Goal: Task Accomplishment & Management: Complete application form

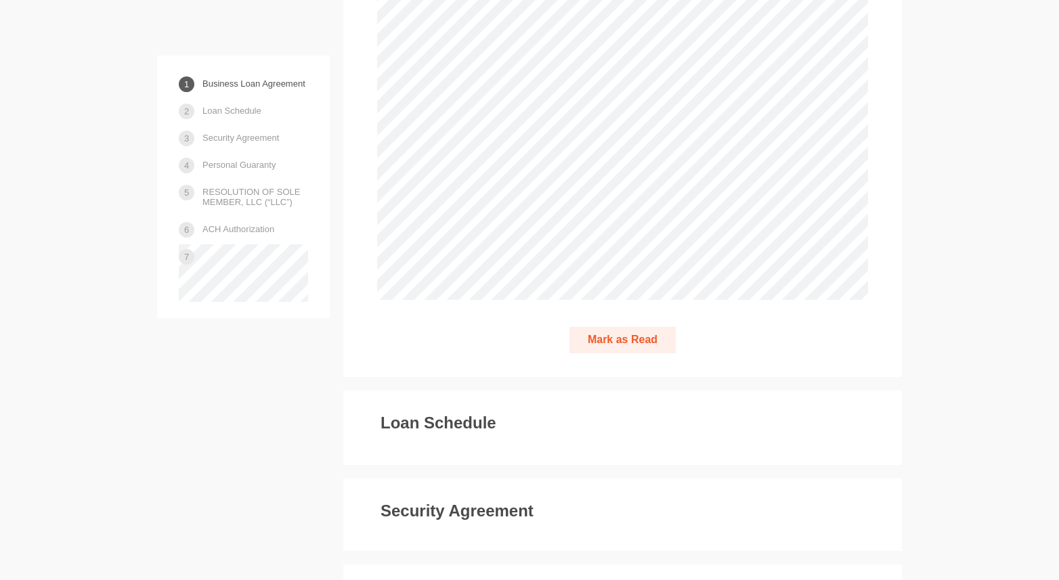
scroll to position [2857, 0]
click at [604, 433] on div "Loan Schedule" at bounding box center [622, 426] width 491 height 27
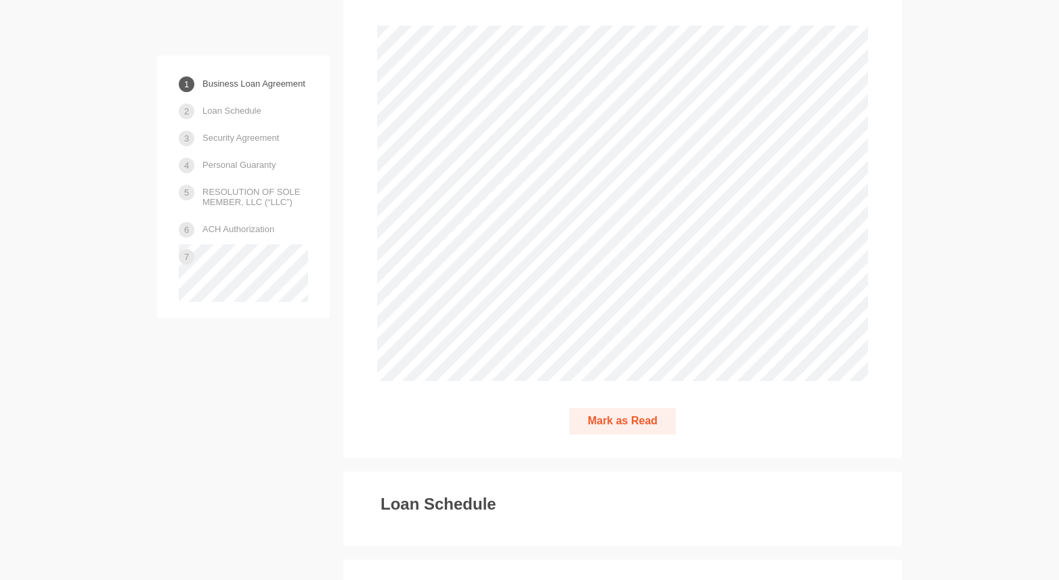
scroll to position [2941, 0]
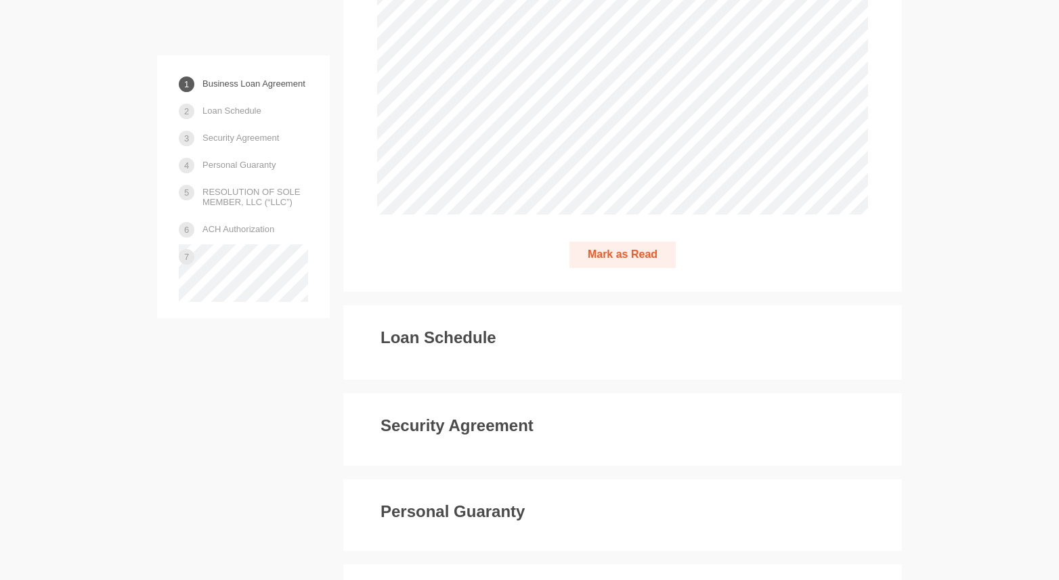
click at [602, 268] on button "Mark as Read" at bounding box center [623, 255] width 106 height 26
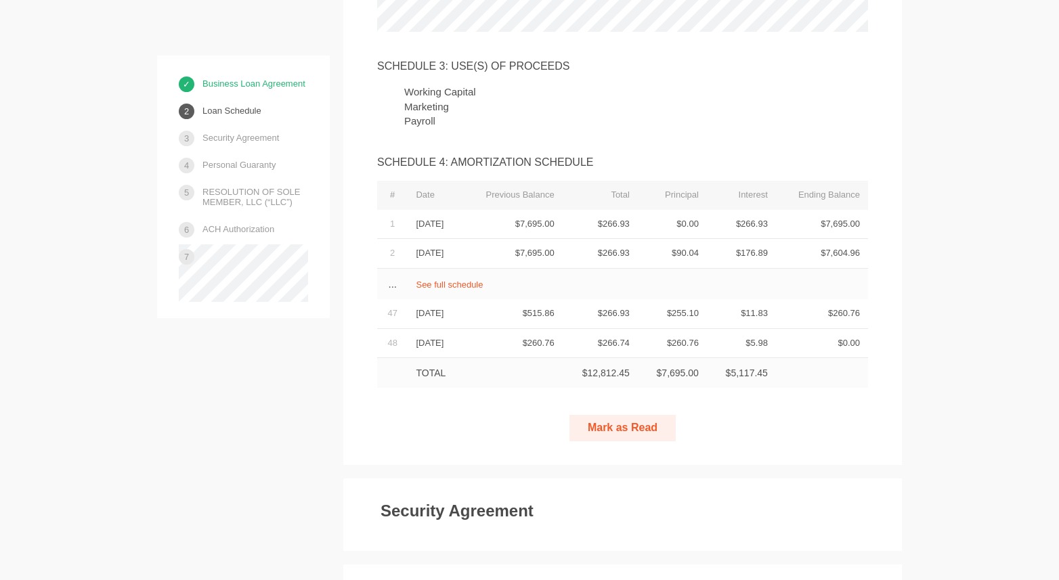
scroll to position [3455, 0]
click at [640, 441] on button "Mark as Read" at bounding box center [623, 427] width 106 height 26
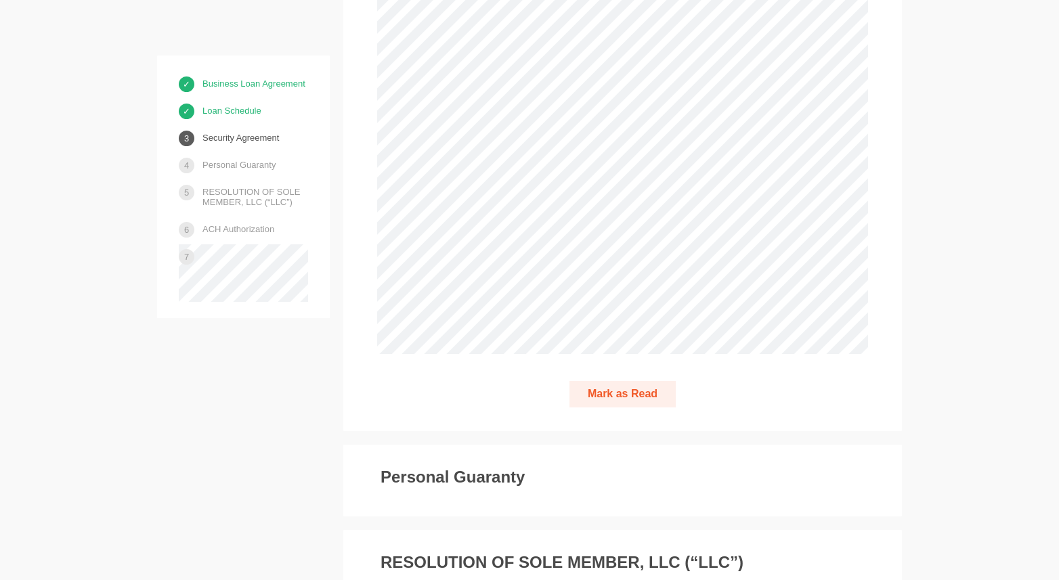
scroll to position [5249, 0]
click at [619, 407] on button "Mark as Read" at bounding box center [623, 394] width 106 height 26
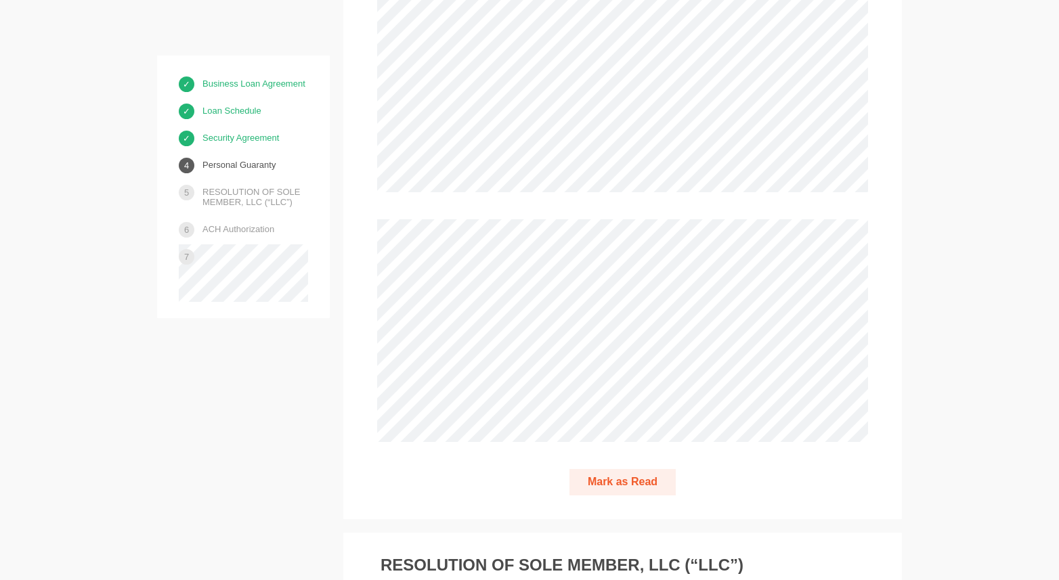
scroll to position [7026, 0]
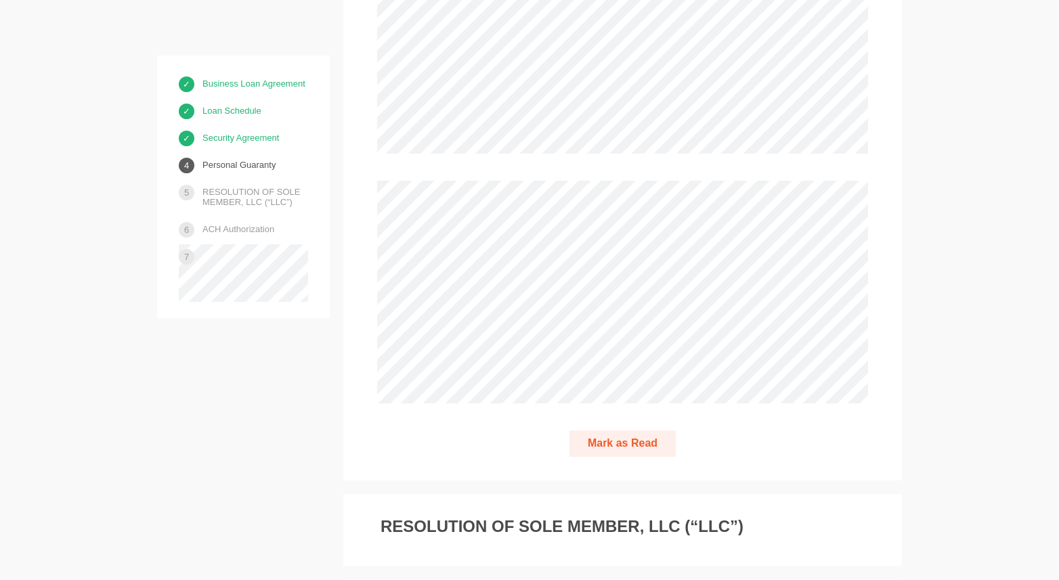
click at [622, 457] on button "Mark as Read" at bounding box center [623, 444] width 106 height 26
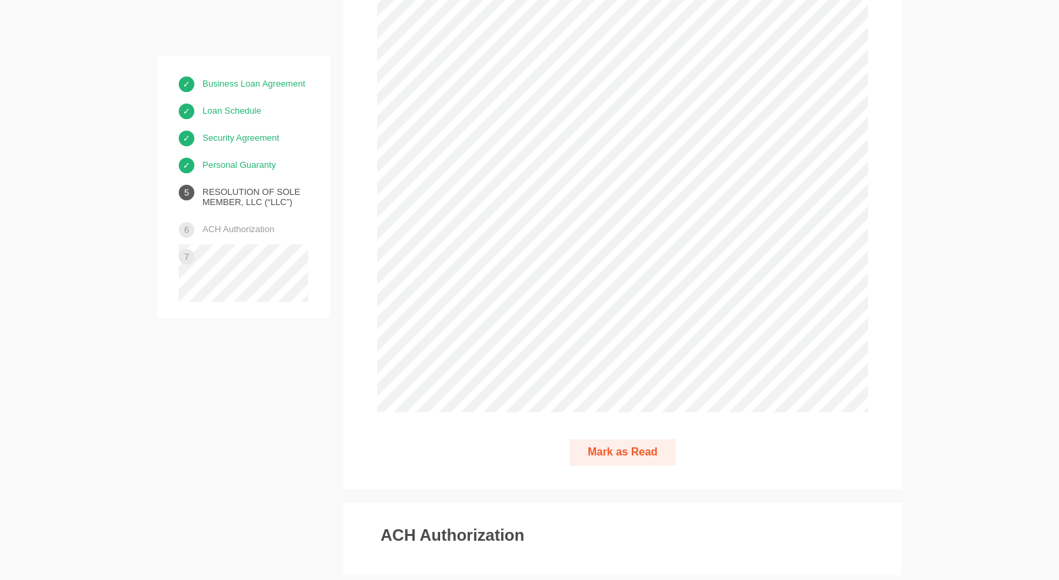
scroll to position [7830, 0]
click at [631, 463] on button "Mark as Read" at bounding box center [623, 450] width 106 height 26
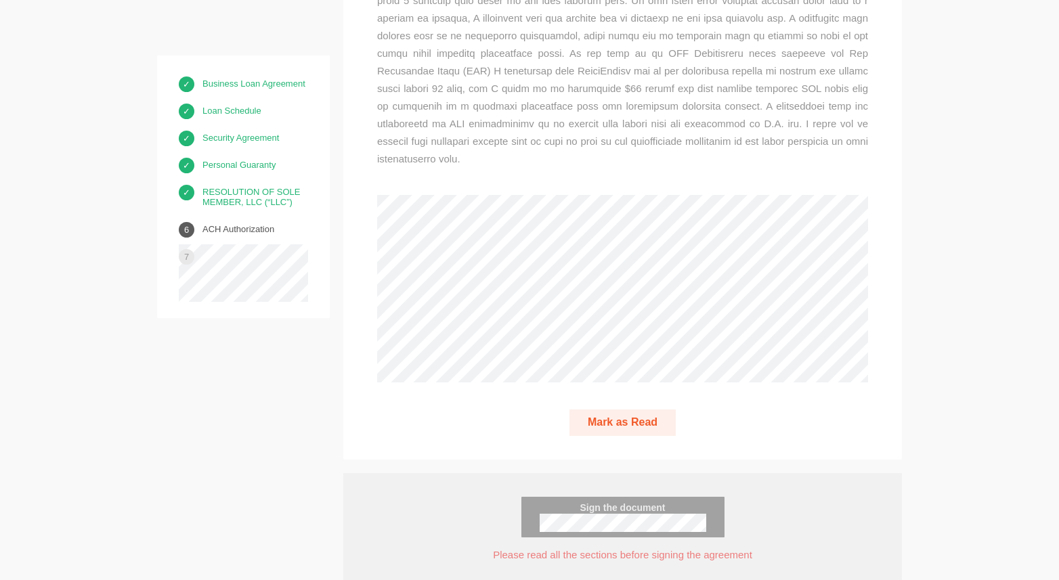
click at [626, 436] on button "Mark as Read" at bounding box center [623, 423] width 106 height 26
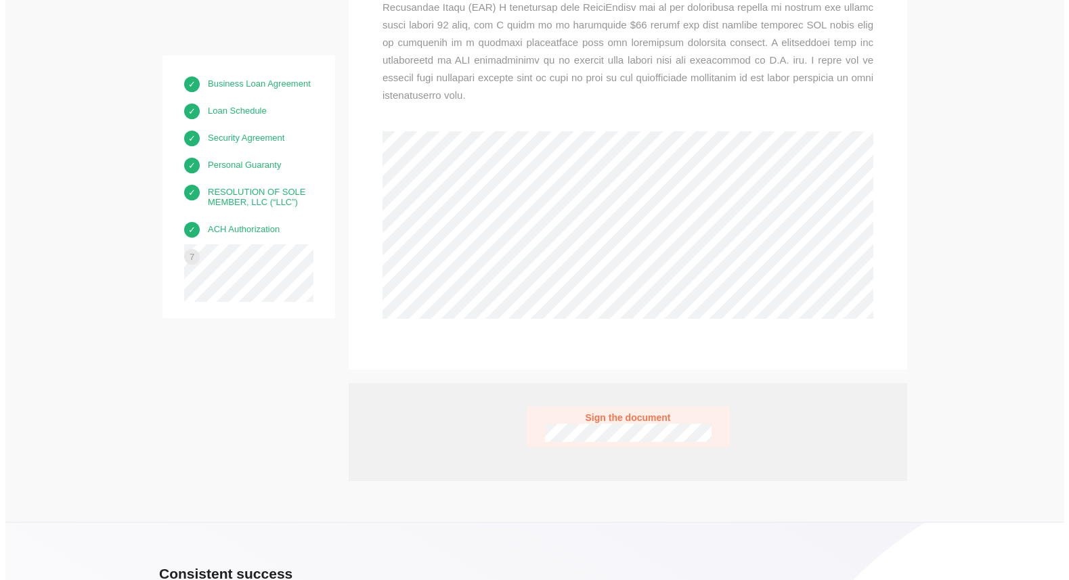
scroll to position [8671, 0]
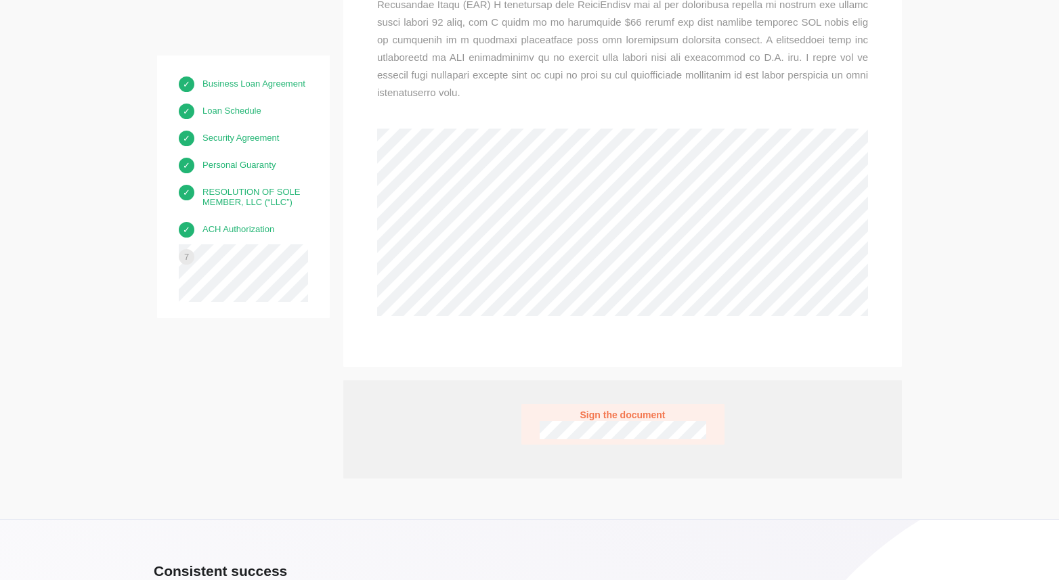
click at [612, 421] on span "Sign the document" at bounding box center [623, 416] width 167 height 12
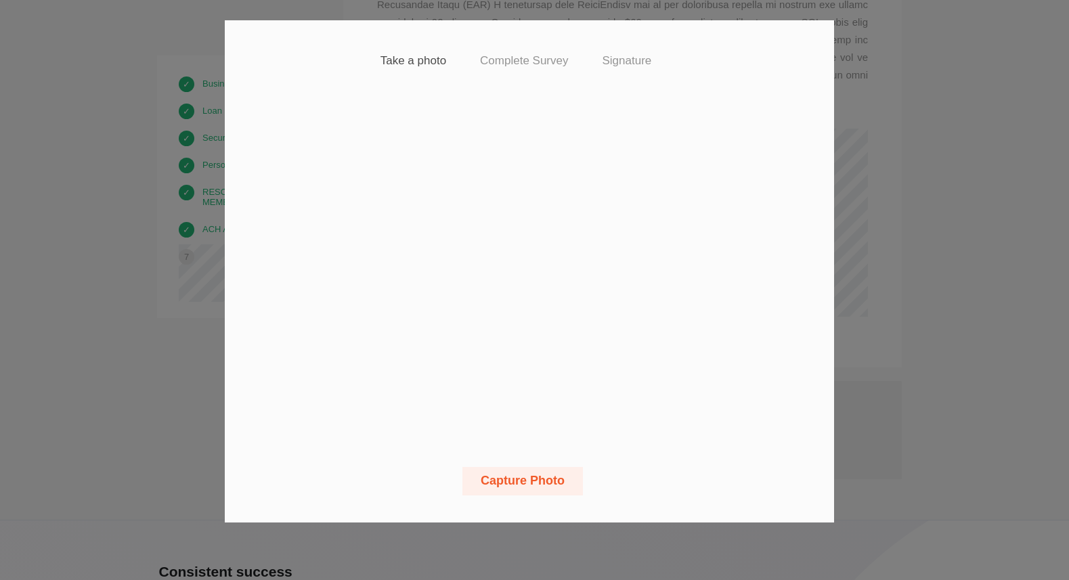
click at [538, 489] on button "Capture Photo" at bounding box center [523, 481] width 121 height 28
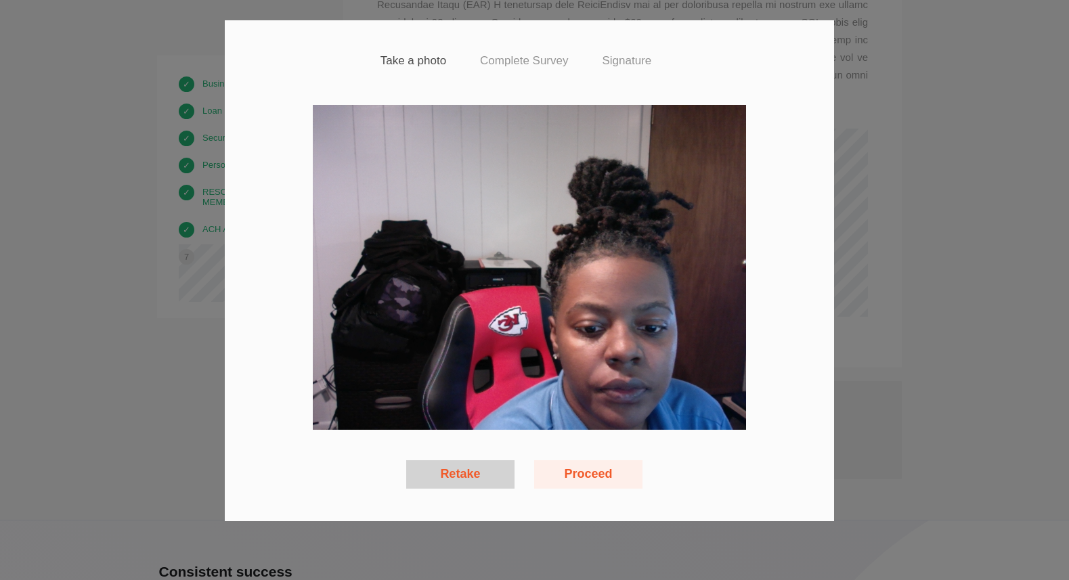
click at [559, 476] on button "Proceed" at bounding box center [588, 475] width 108 height 28
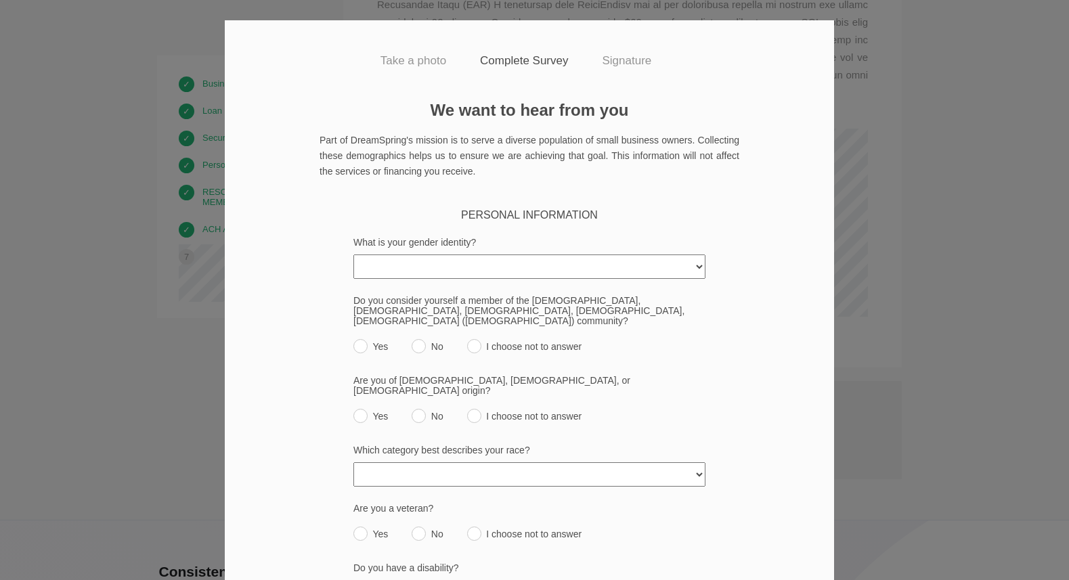
click at [607, 270] on select "Female Male Transgender Non-Binary/Third Gender An identity not listed here I c…" at bounding box center [530, 267] width 352 height 24
click at [558, 272] on select "Female Male Transgender Non-Binary/Third Gender An identity not listed here I c…" at bounding box center [530, 267] width 352 height 24
select select "female"
click at [354, 255] on select "Female Male Transgender Non-Binary/Third Gender An identity not listed here I c…" at bounding box center [530, 267] width 352 height 24
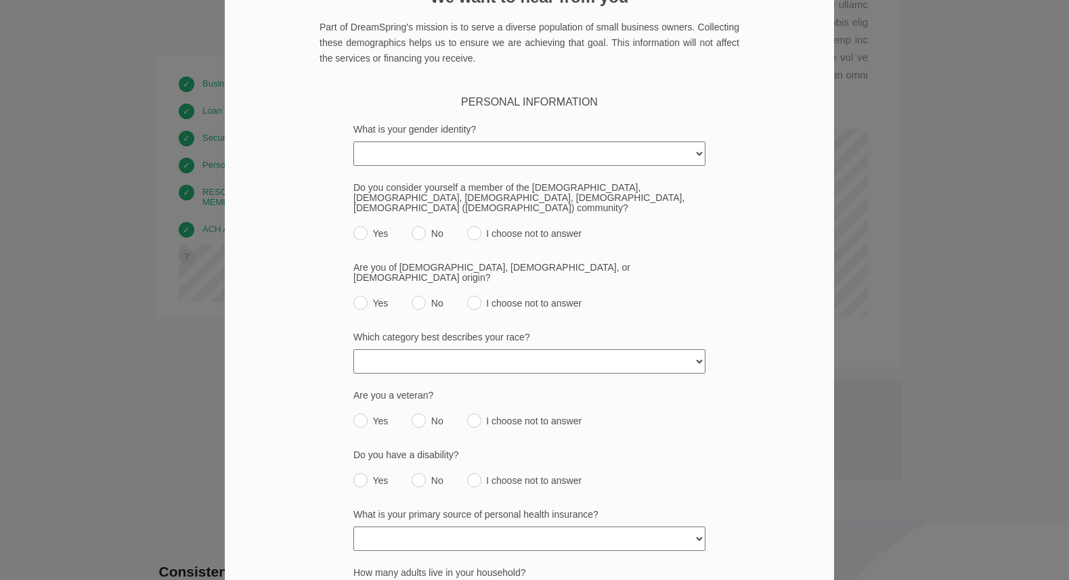
scroll to position [110, 0]
click at [412, 229] on input "No" at bounding box center [419, 236] width 14 height 14
radio input "true"
click at [419, 299] on input "No" at bounding box center [419, 306] width 14 height 14
radio input "true"
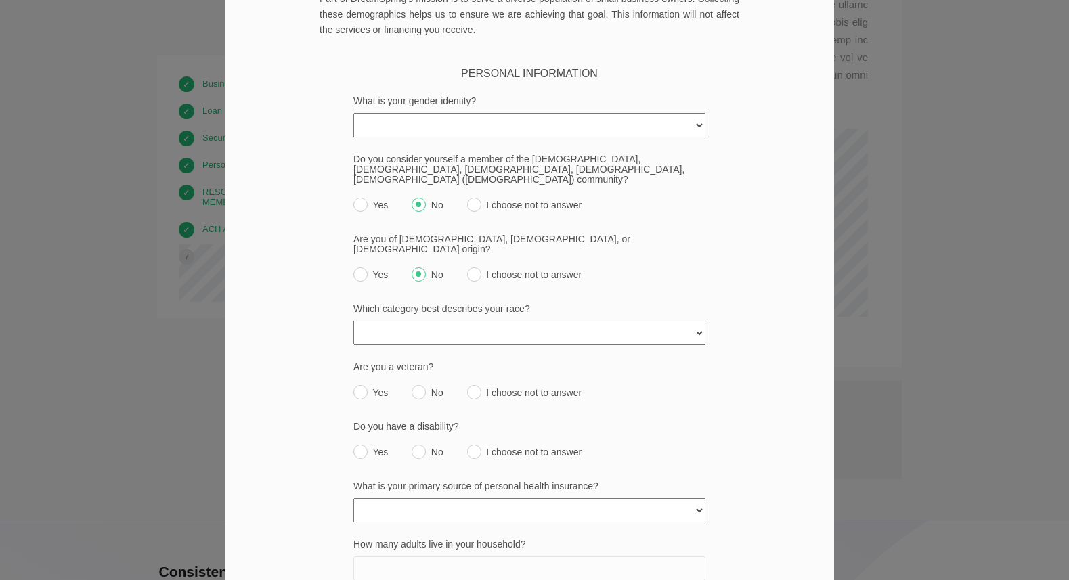
scroll to position [177, 0]
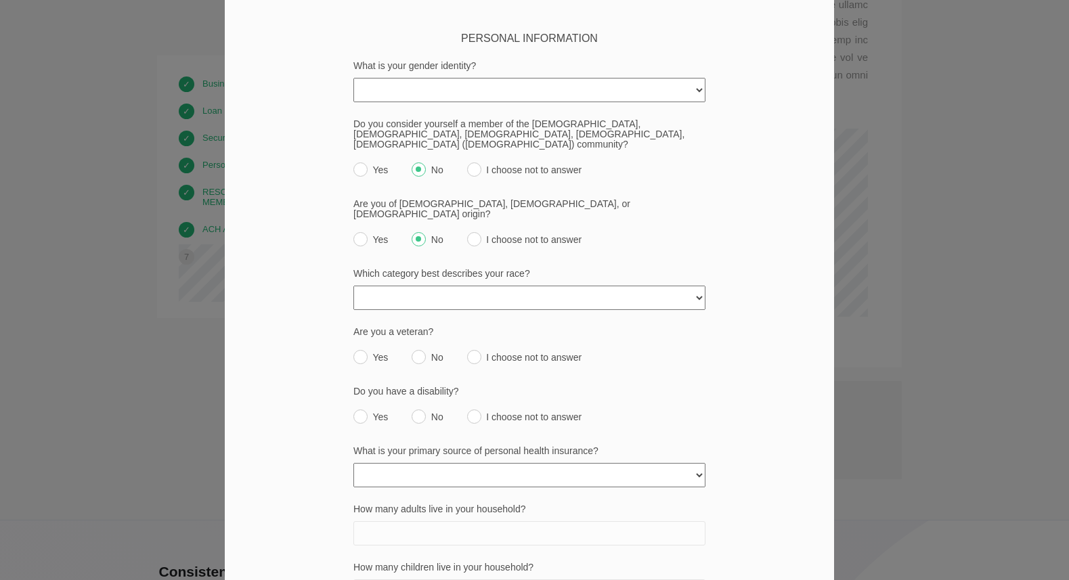
click at [448, 286] on select "American Indian or Alaska Native Asian Black or African American Native Hawaiia…" at bounding box center [530, 298] width 352 height 24
select select "black"
click at [354, 286] on select "American Indian or Alaska Native Asian Black or African American Native Hawaiia…" at bounding box center [530, 298] width 352 height 24
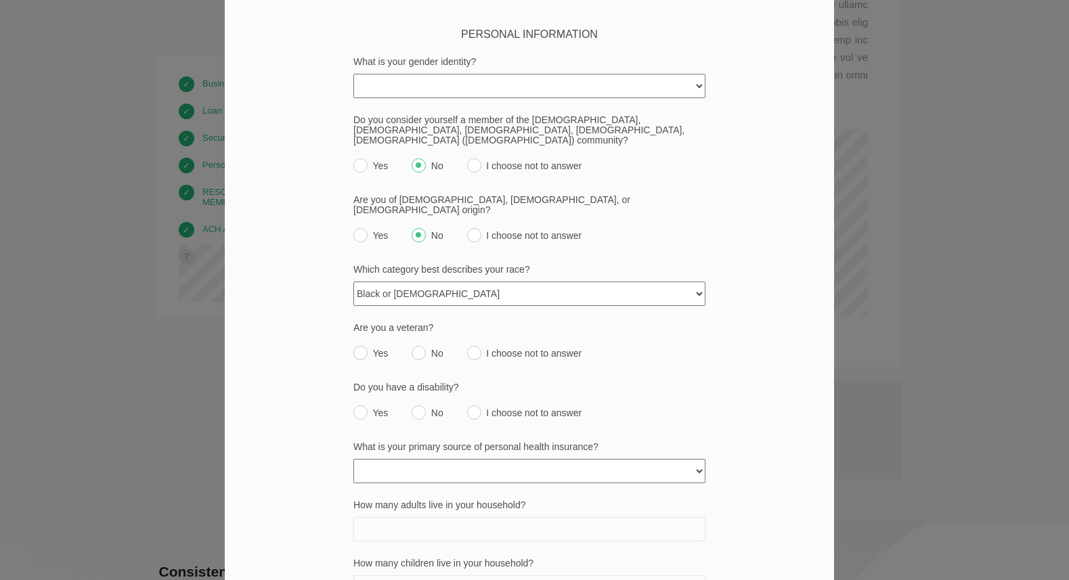
scroll to position [182, 0]
click at [354, 345] on input "Yes" at bounding box center [361, 352] width 14 height 14
radio input "true"
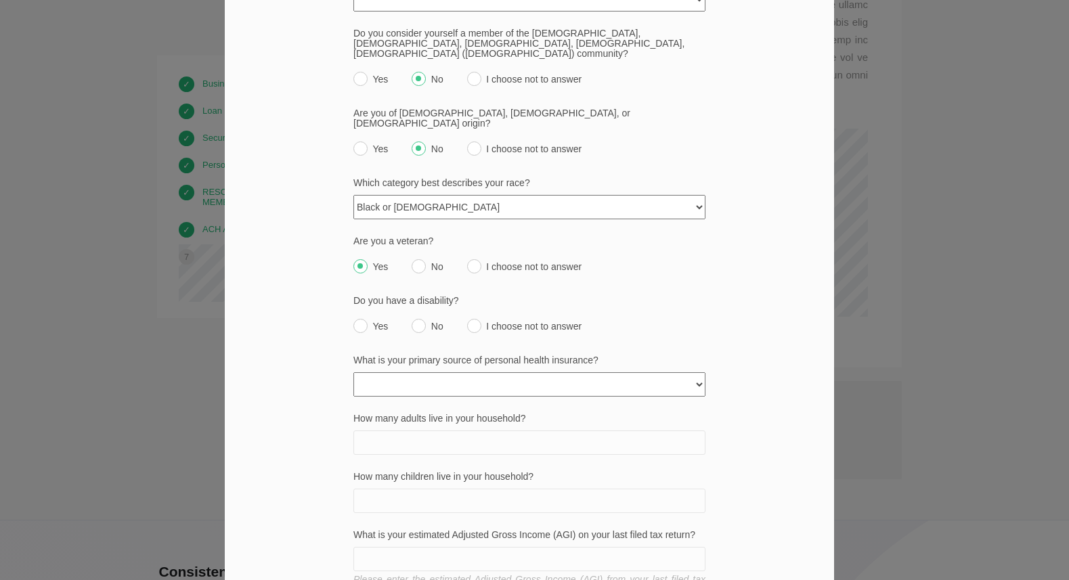
click at [421, 313] on label "No" at bounding box center [427, 322] width 31 height 19
click at [421, 319] on input "No" at bounding box center [419, 326] width 14 height 14
radio input "true"
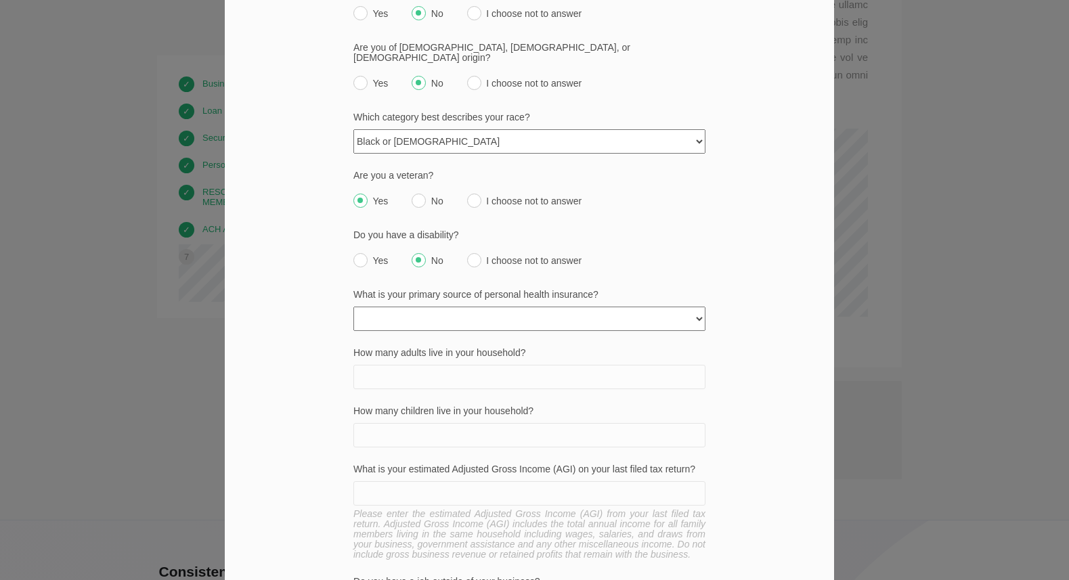
scroll to position [389, 0]
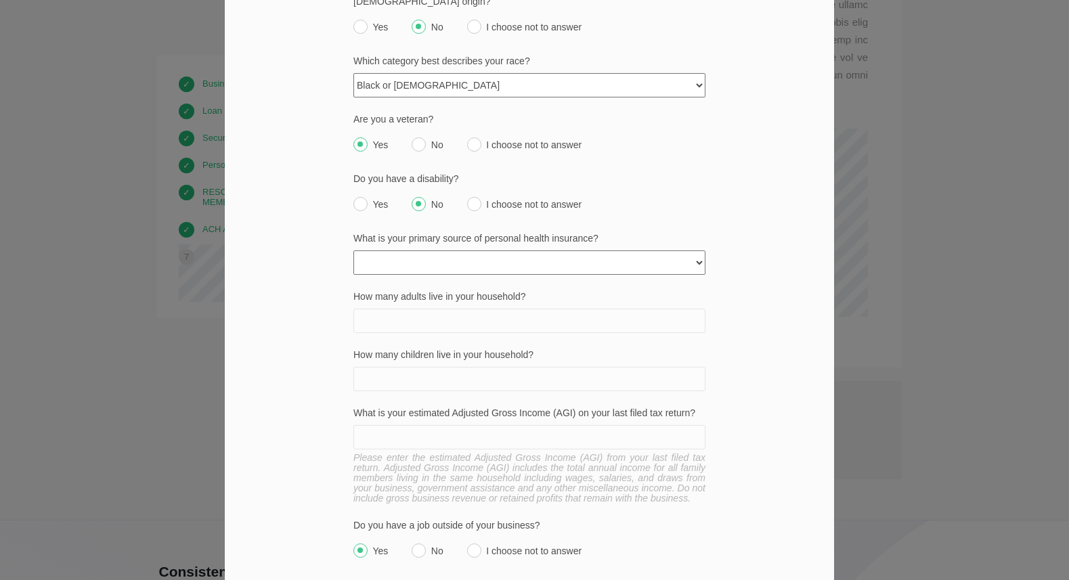
click at [491, 251] on select "None Private policy My business Medicaid/Medicare Other state funded Another jo…" at bounding box center [530, 263] width 352 height 24
select select "choose_not_to_answer"
click at [354, 251] on select "None Private policy My business Medicaid/Medicare Other state funded Another jo…" at bounding box center [530, 263] width 352 height 24
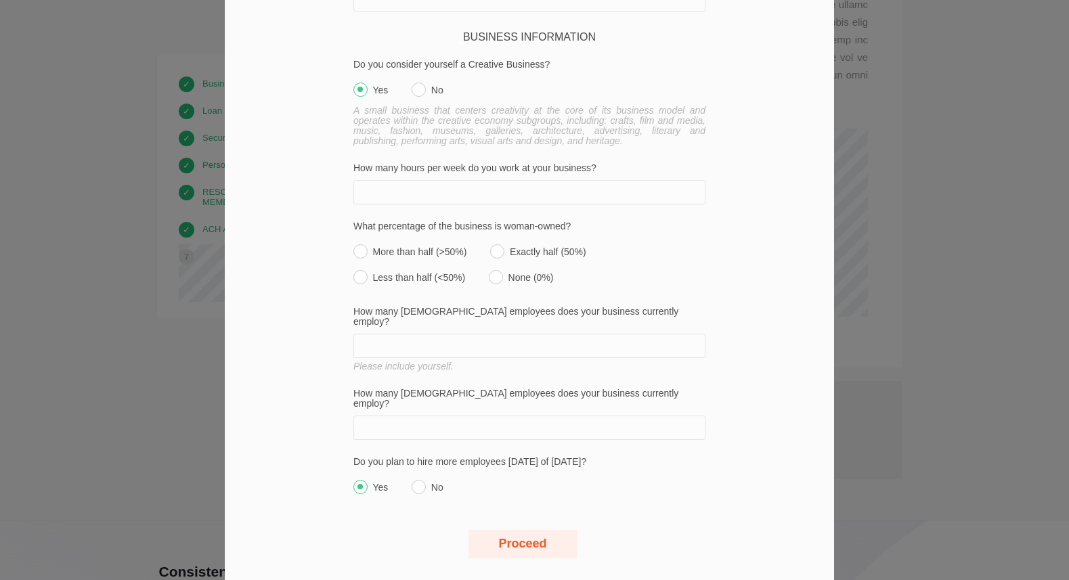
scroll to position [1002, 0]
click at [368, 472] on label "Yes" at bounding box center [371, 481] width 35 height 19
click at [368, 478] on input "Yes" at bounding box center [361, 485] width 14 height 14
radio input "true"
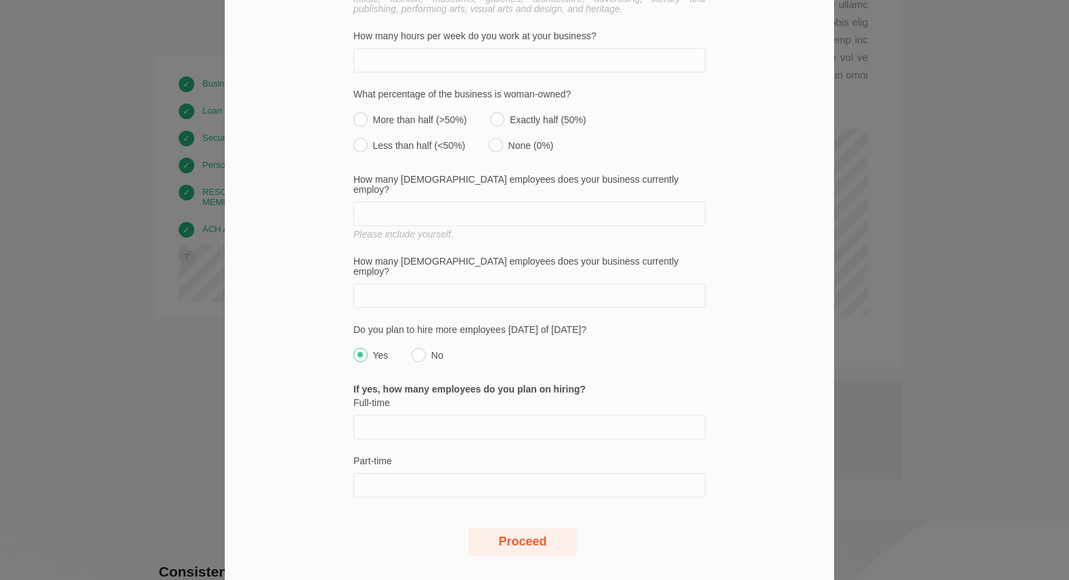
click at [528, 528] on button "Proceed" at bounding box center [523, 542] width 108 height 28
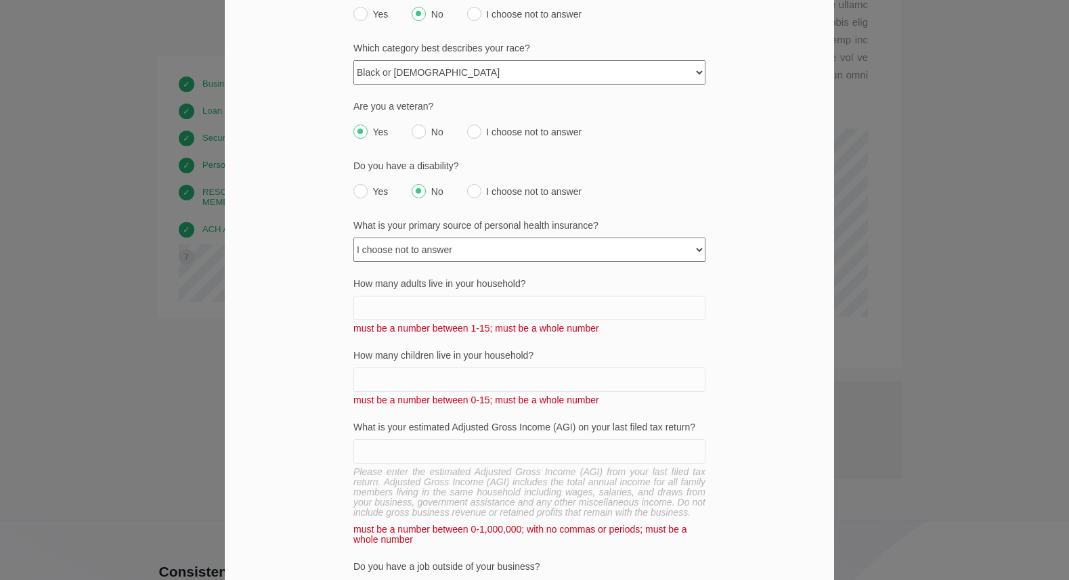
scroll to position [381, 0]
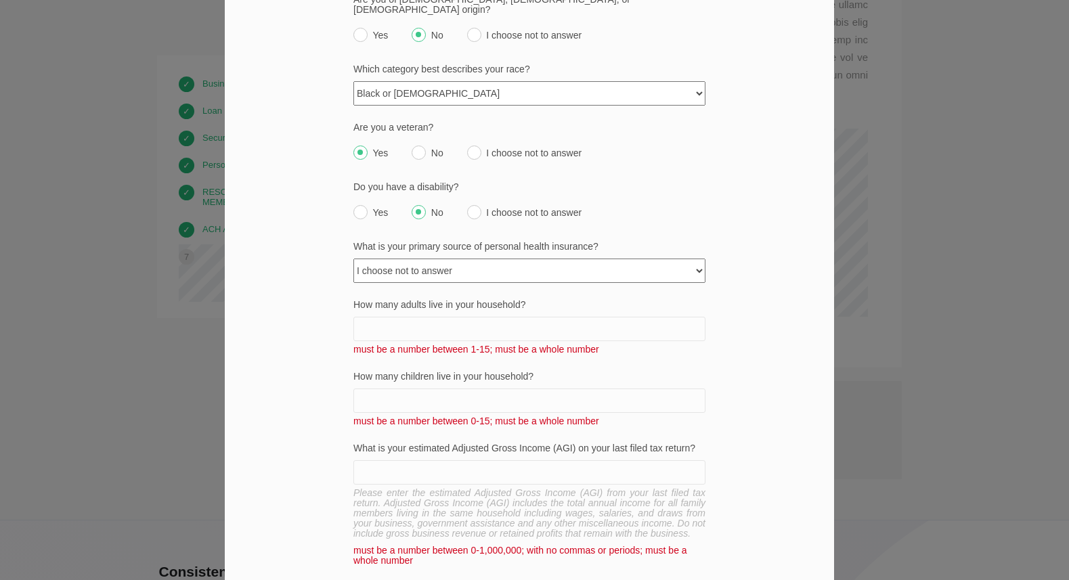
click at [455, 317] on input "How many adults live in your household?" at bounding box center [530, 329] width 352 height 24
type input "1"
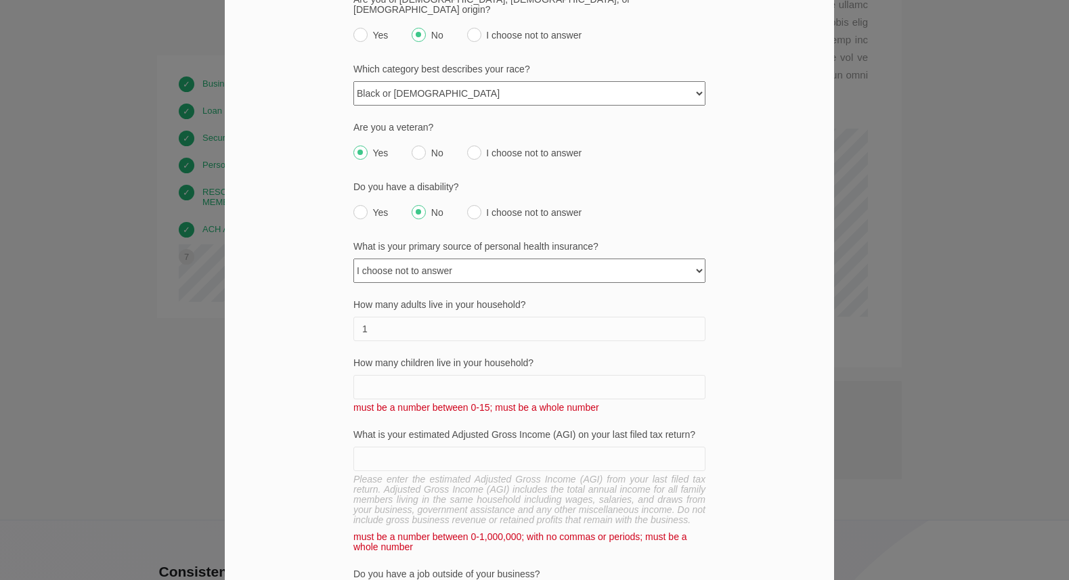
click at [441, 375] on input "How many children live in your household?" at bounding box center [530, 387] width 352 height 24
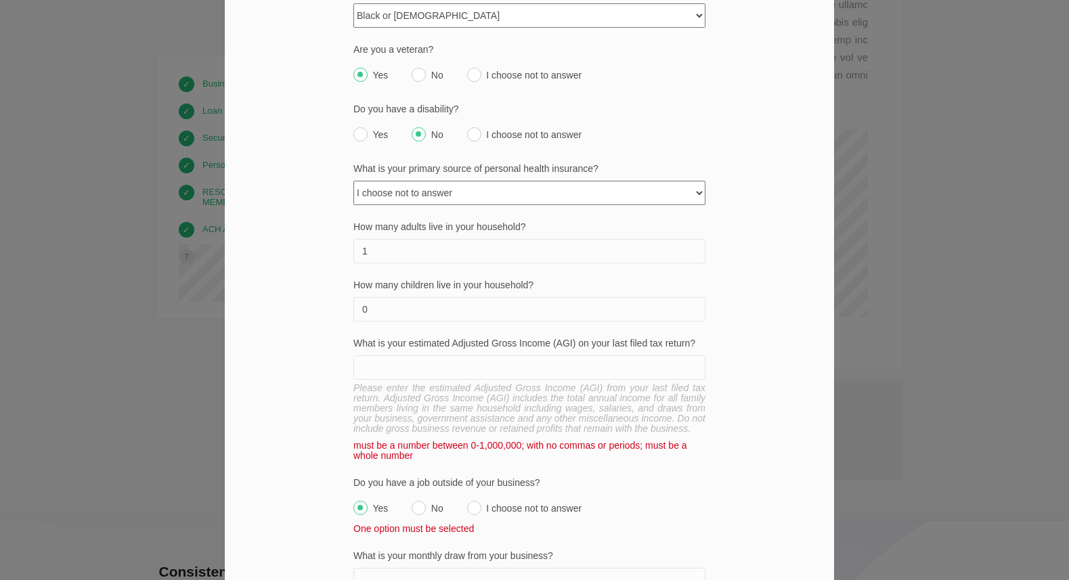
scroll to position [503, 0]
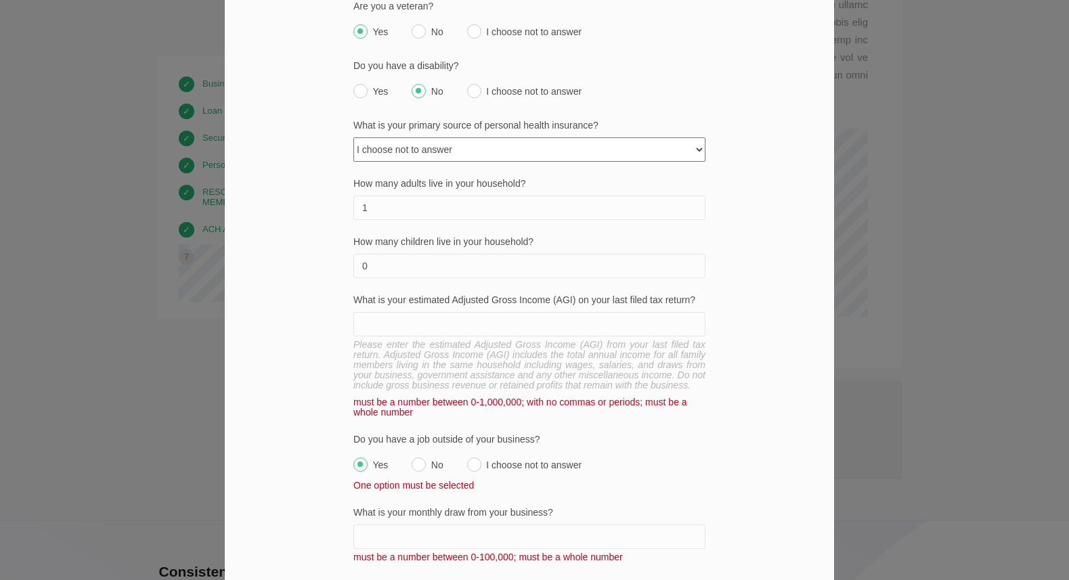
type input "0"
click at [427, 315] on input "What is your estimated Adjusted Gross Income (AGI) on your last filed tax retur…" at bounding box center [530, 324] width 352 height 24
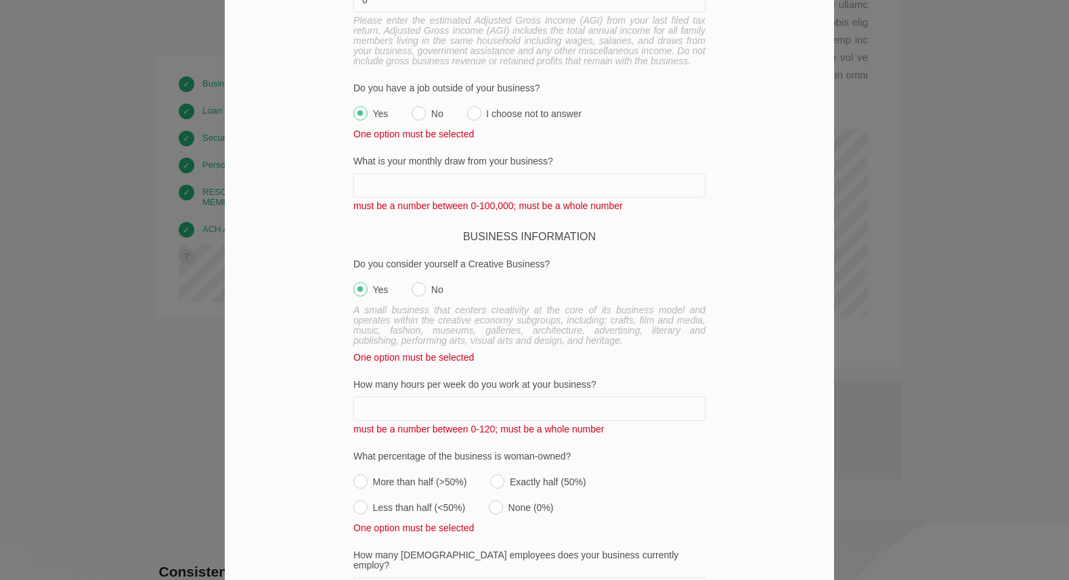
scroll to position [827, 0]
type input "0"
drag, startPoint x: 473, startPoint y: 179, endPoint x: 462, endPoint y: 184, distance: 12.5
click at [469, 182] on input "What is your monthly draw from your business?" at bounding box center [530, 185] width 352 height 24
click at [482, 118] on div "Do you have a job outside of your business? Yes No I choose not to answer One o…" at bounding box center [530, 111] width 352 height 56
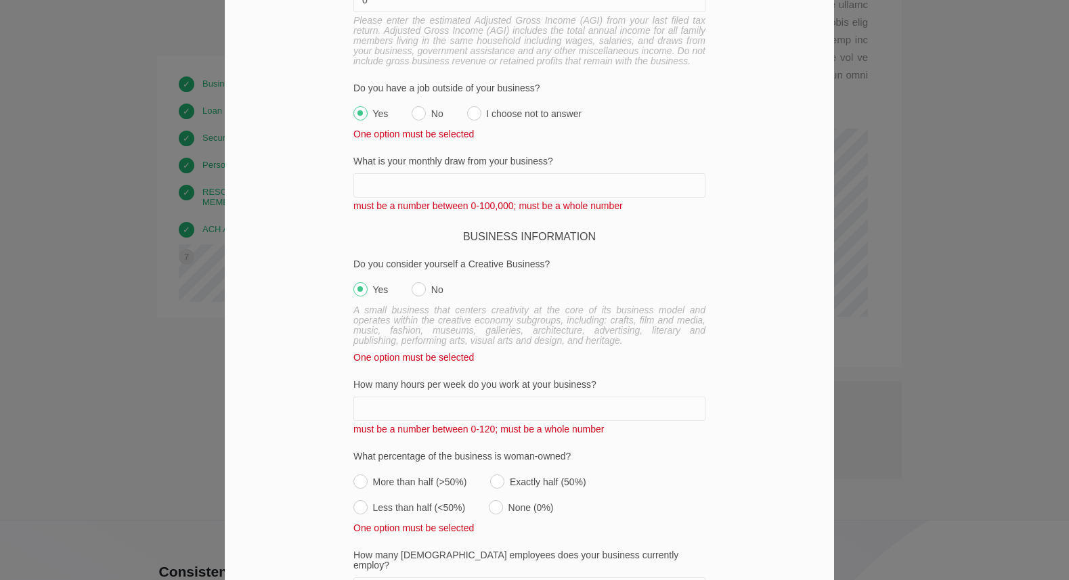
click at [471, 119] on input "I choose not to answer" at bounding box center [474, 113] width 14 height 14
radio input "true"
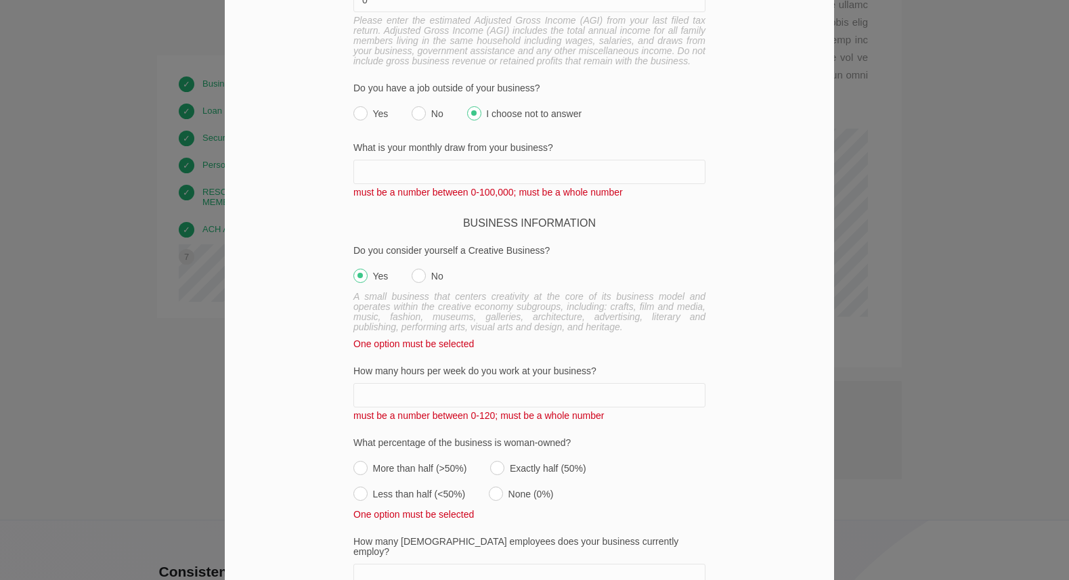
click at [468, 164] on input "What is your monthly draw from your business?" at bounding box center [530, 172] width 352 height 24
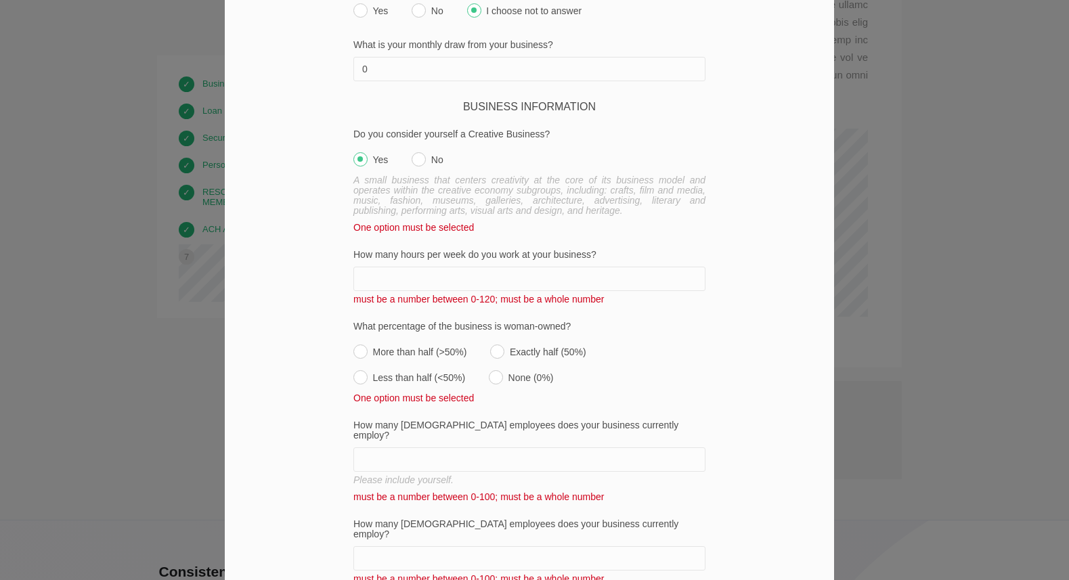
scroll to position [934, 0]
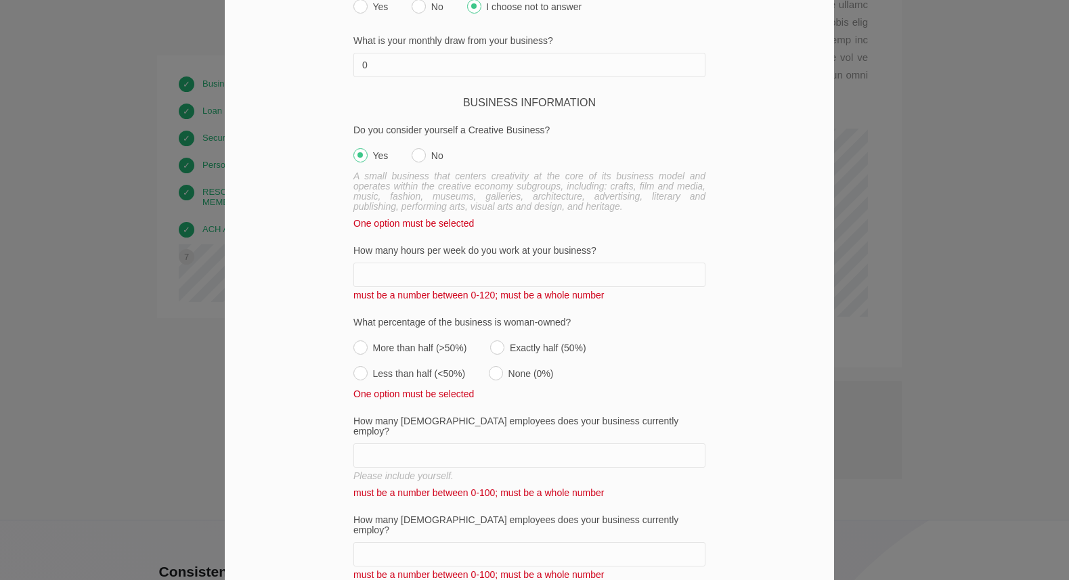
type input "0"
click at [412, 152] on input "No" at bounding box center [419, 155] width 14 height 14
radio input "true"
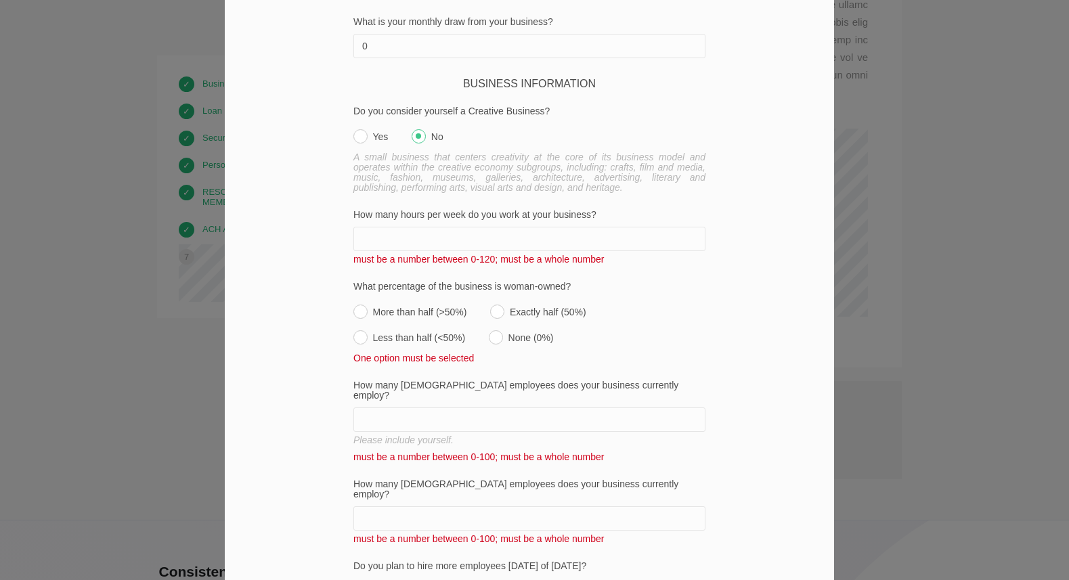
scroll to position [979, 0]
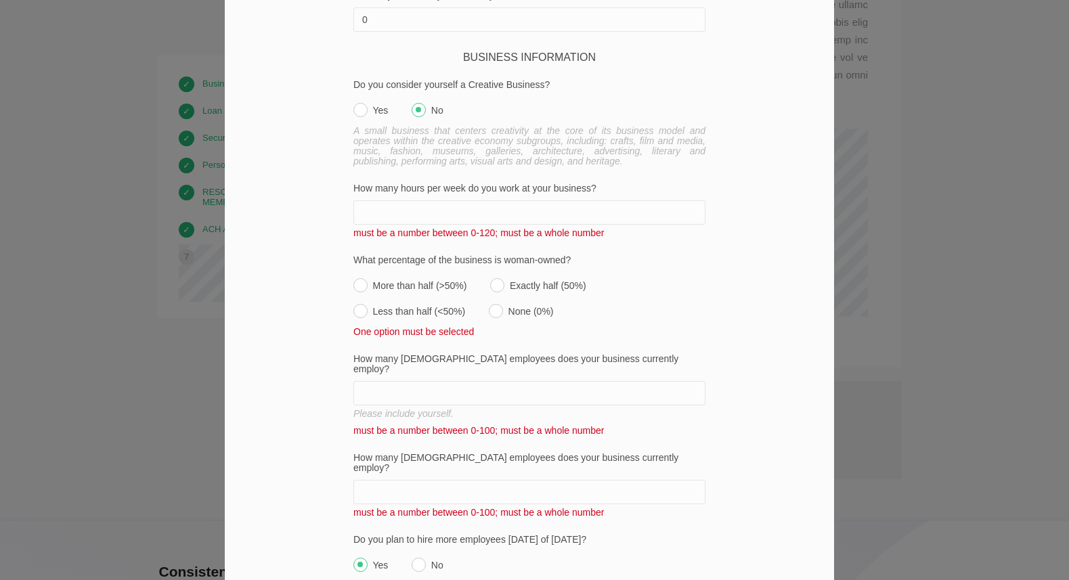
click at [482, 216] on input "How many hours per week do you work at your business?" at bounding box center [530, 212] width 352 height 24
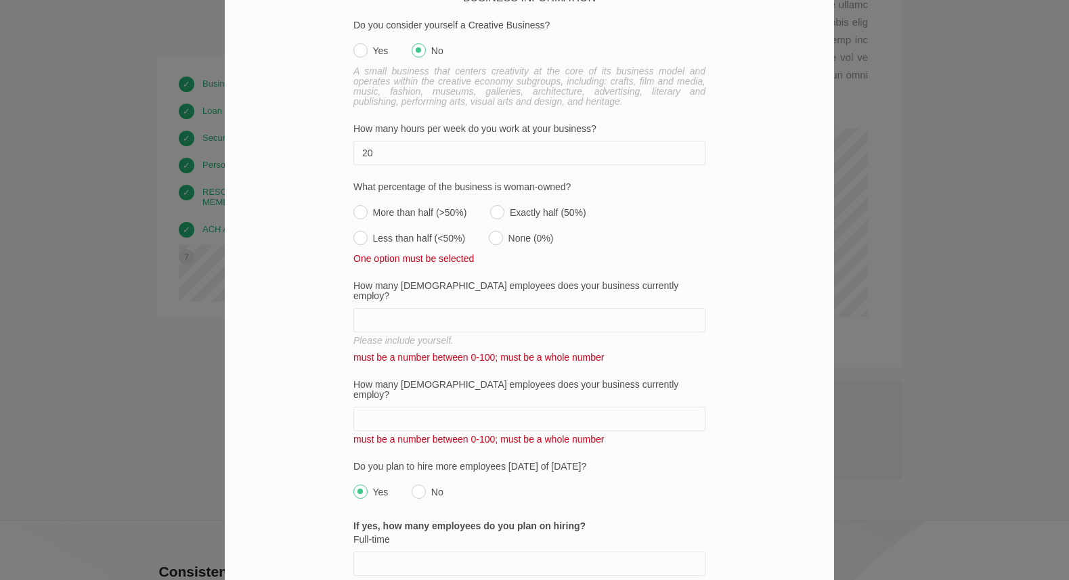
scroll to position [1039, 0]
type input "20"
click at [486, 213] on div "What percentage of the business is woman-owned? More than half (>50%) Exactly h…" at bounding box center [530, 223] width 352 height 82
click at [460, 214] on label "More than half (>50%)" at bounding box center [410, 208] width 113 height 19
click at [368, 214] on input "More than half (>50%)" at bounding box center [361, 212] width 14 height 14
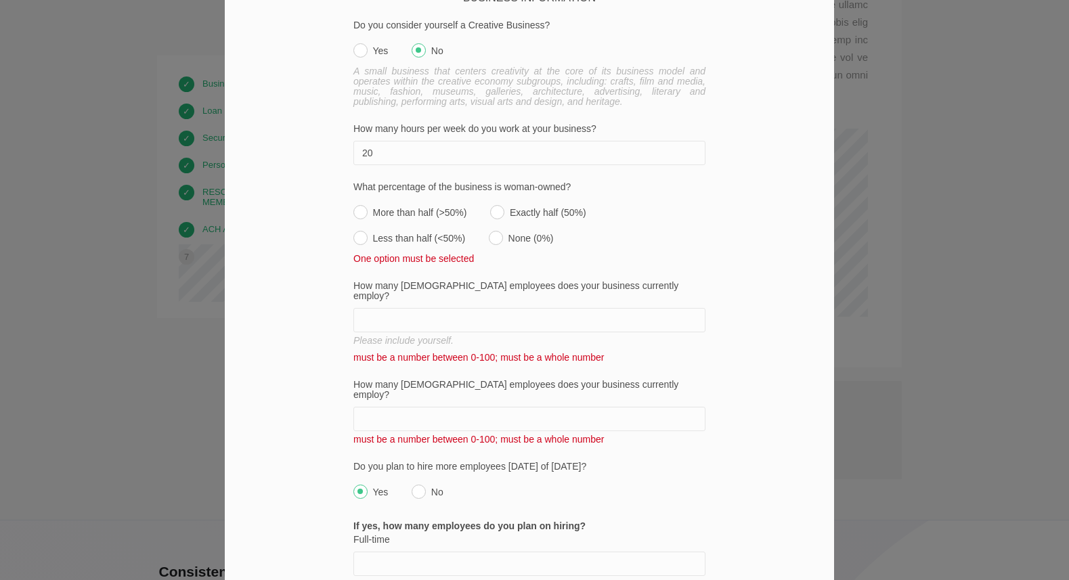
radio input "true"
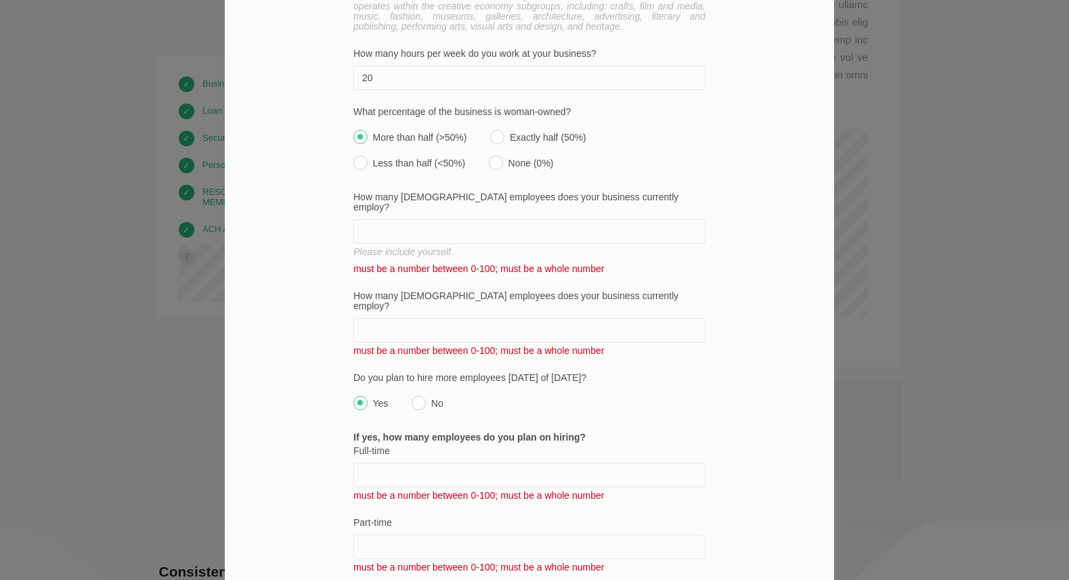
scroll to position [1115, 0]
click at [440, 220] on input "How many full-time employees does your business currently employ?" at bounding box center [530, 230] width 352 height 24
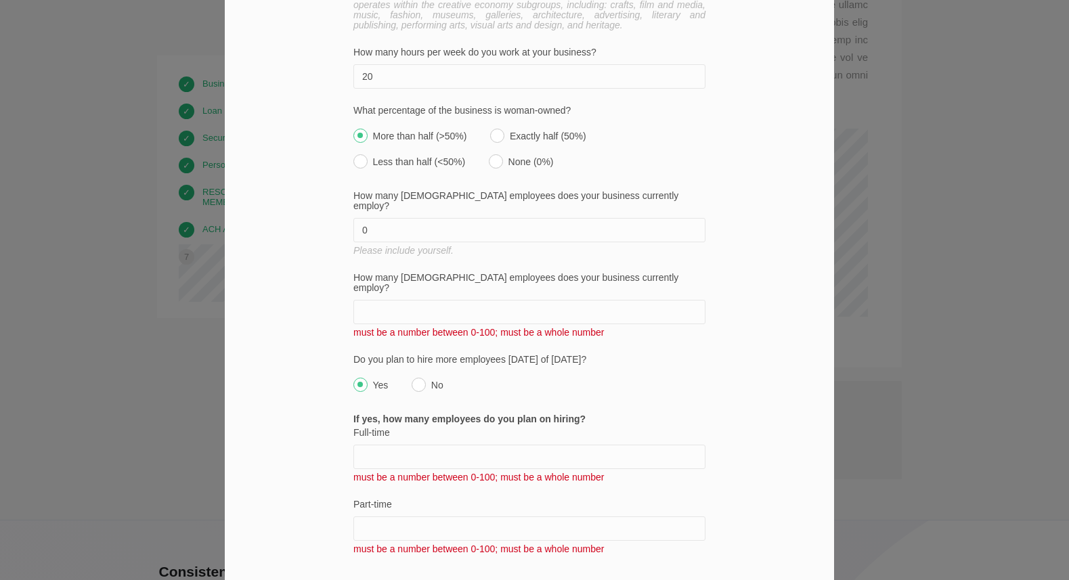
type input "0"
click at [433, 300] on input "How many part-time employees does your business currently employ?" at bounding box center [530, 312] width 352 height 24
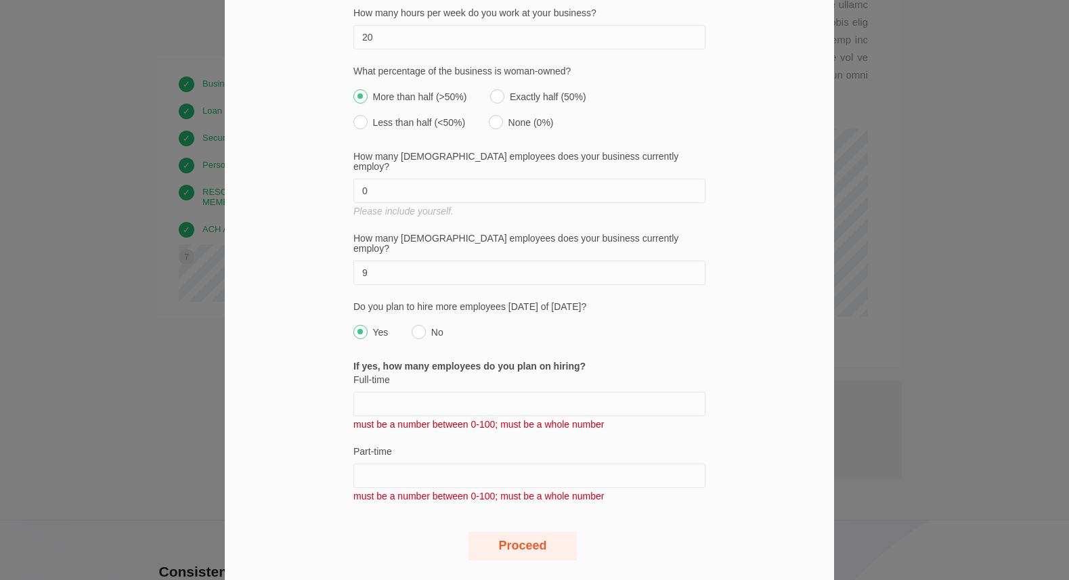
scroll to position [1159, 0]
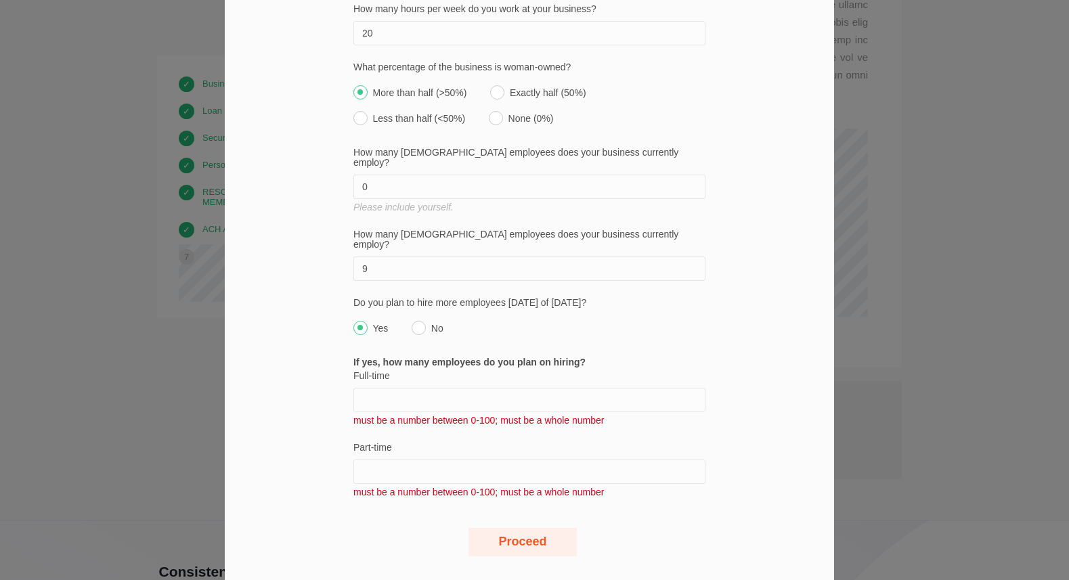
type input "9"
click at [446, 388] on input "Full-time" at bounding box center [530, 400] width 352 height 24
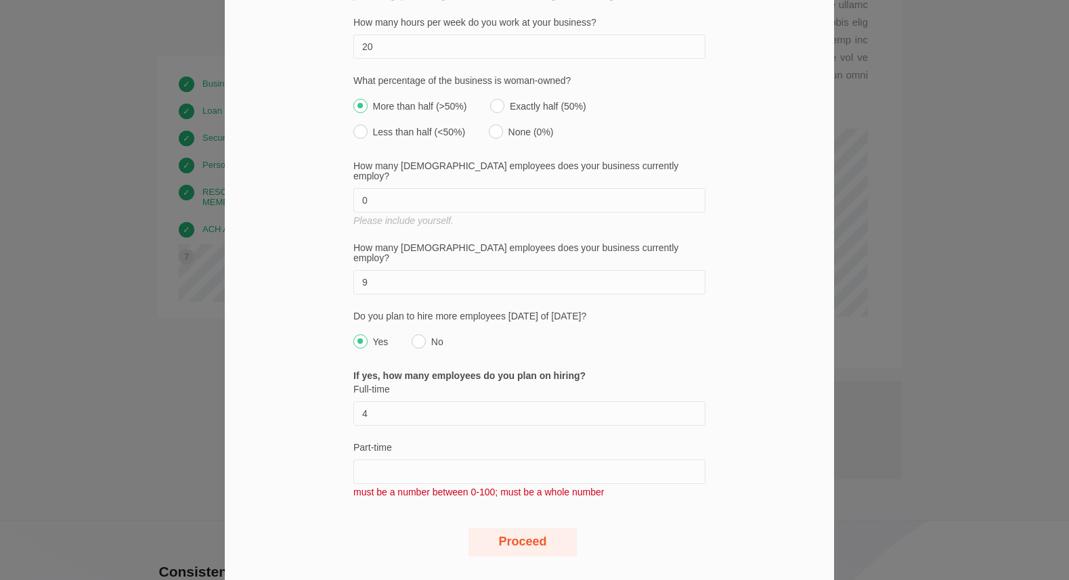
type input "4"
click at [405, 460] on input "Part-time" at bounding box center [530, 472] width 352 height 24
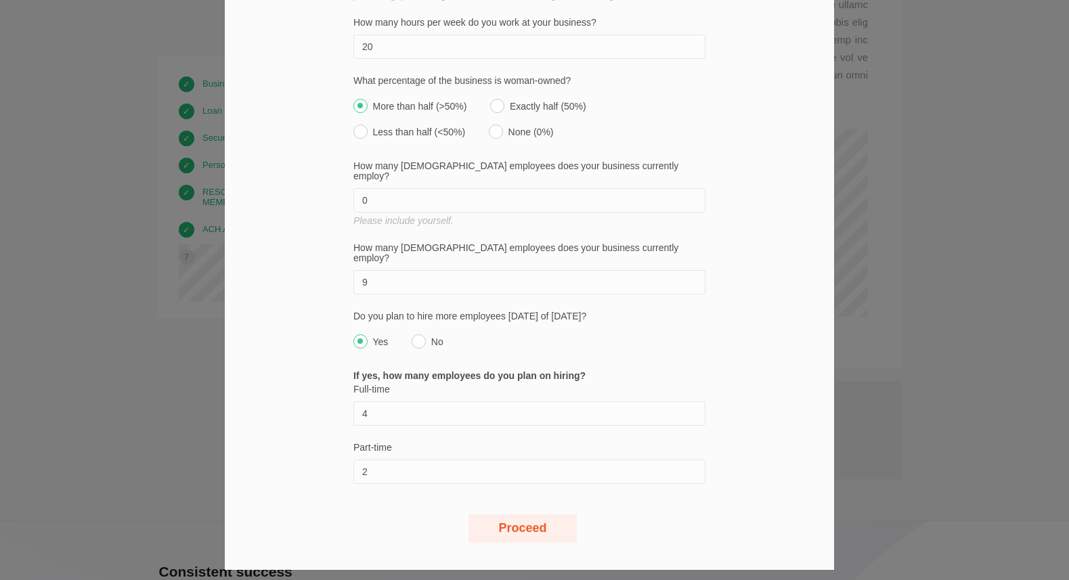
type input "2"
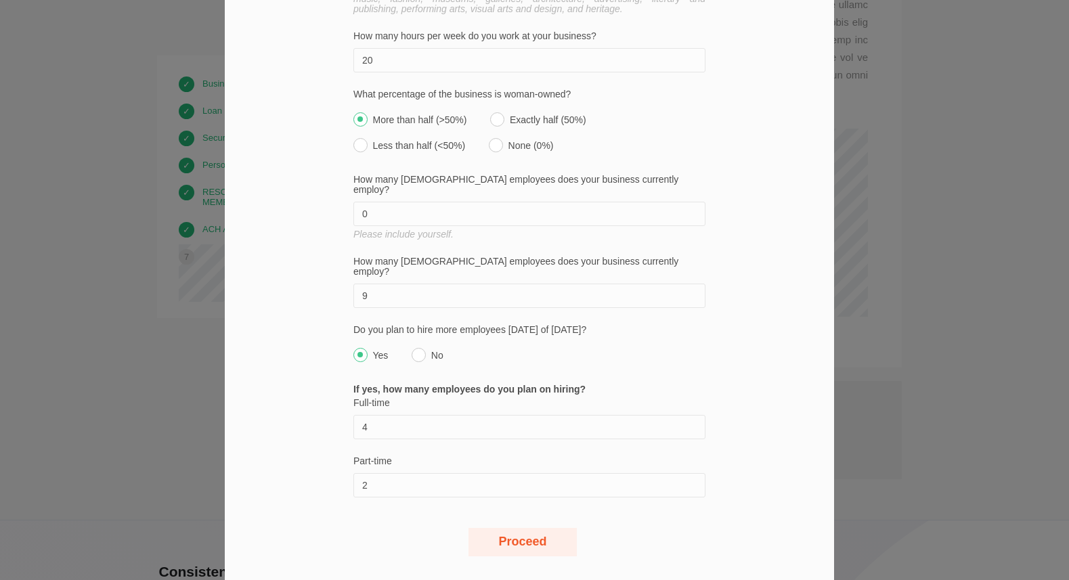
click at [524, 528] on button "Proceed" at bounding box center [523, 542] width 108 height 28
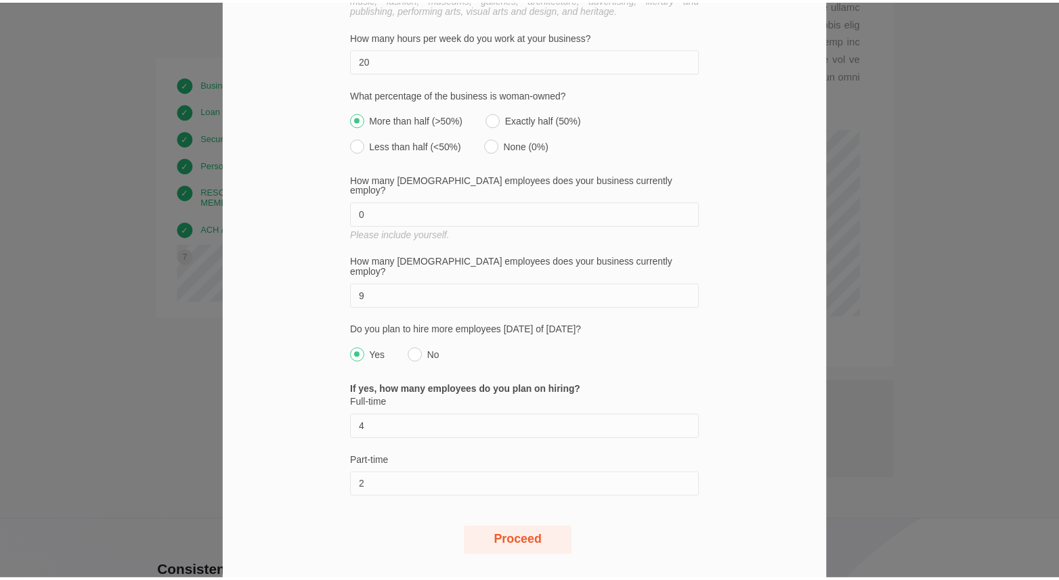
scroll to position [0, 0]
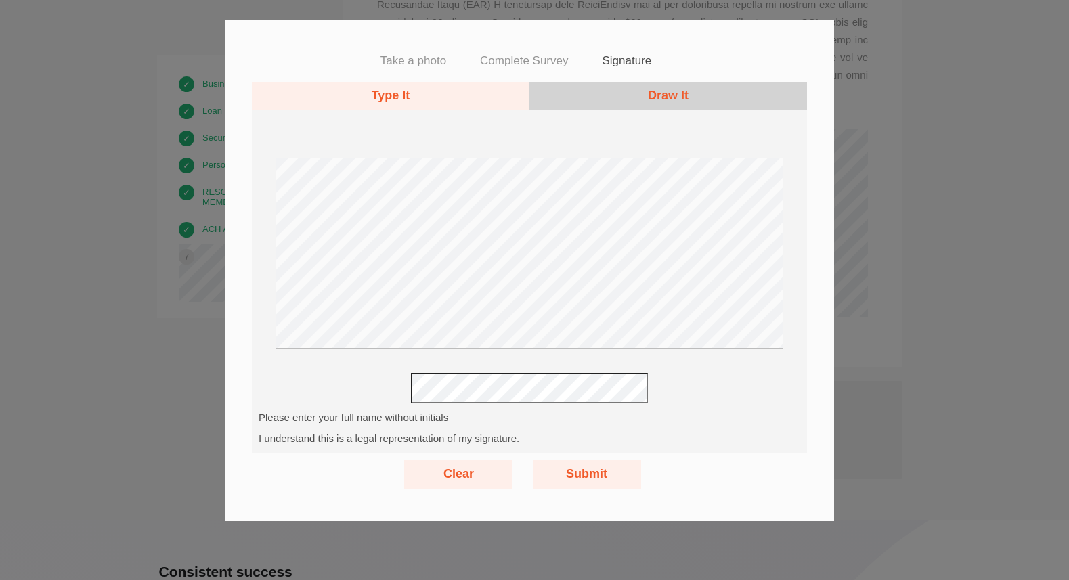
click at [612, 93] on button "Draw It" at bounding box center [669, 96] width 278 height 28
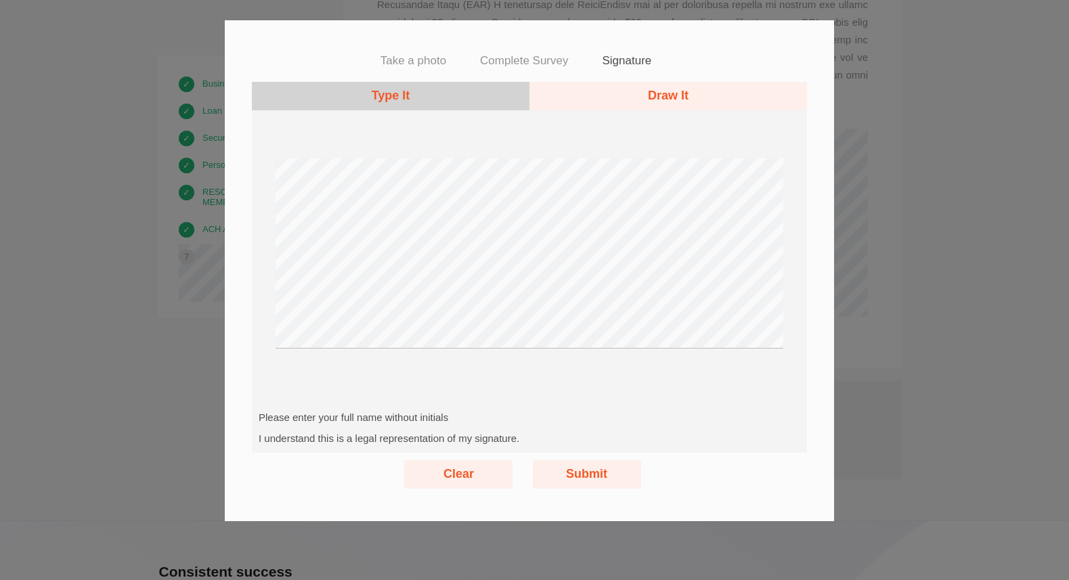
click at [840, 259] on div "Take a photo Complete Survey Signature Ready to complete our identity verificat…" at bounding box center [534, 290] width 1069 height 580
click at [591, 471] on button "Submit" at bounding box center [587, 475] width 108 height 28
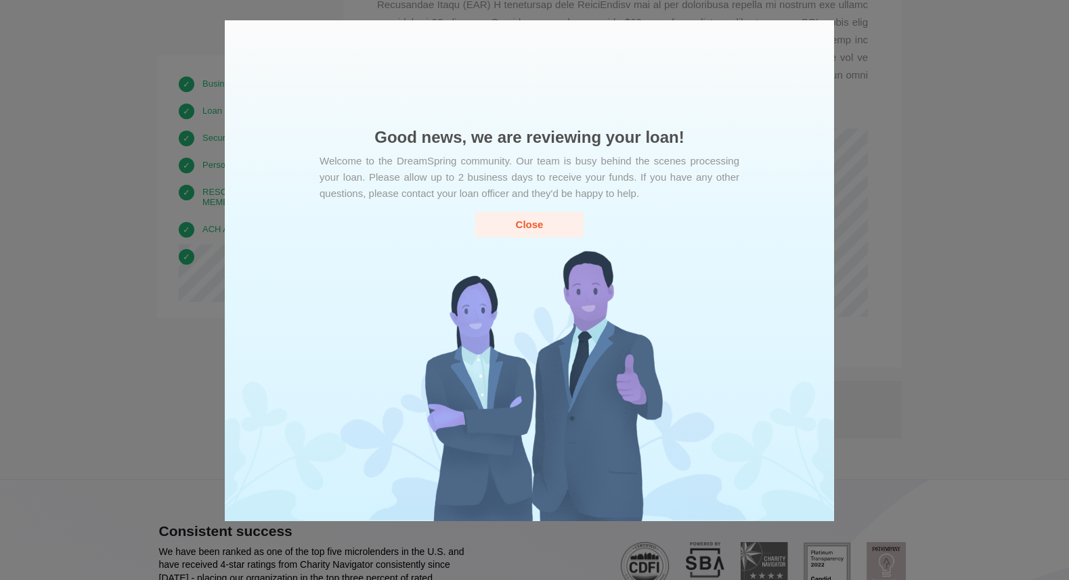
click at [551, 221] on button "Close" at bounding box center [529, 224] width 108 height 25
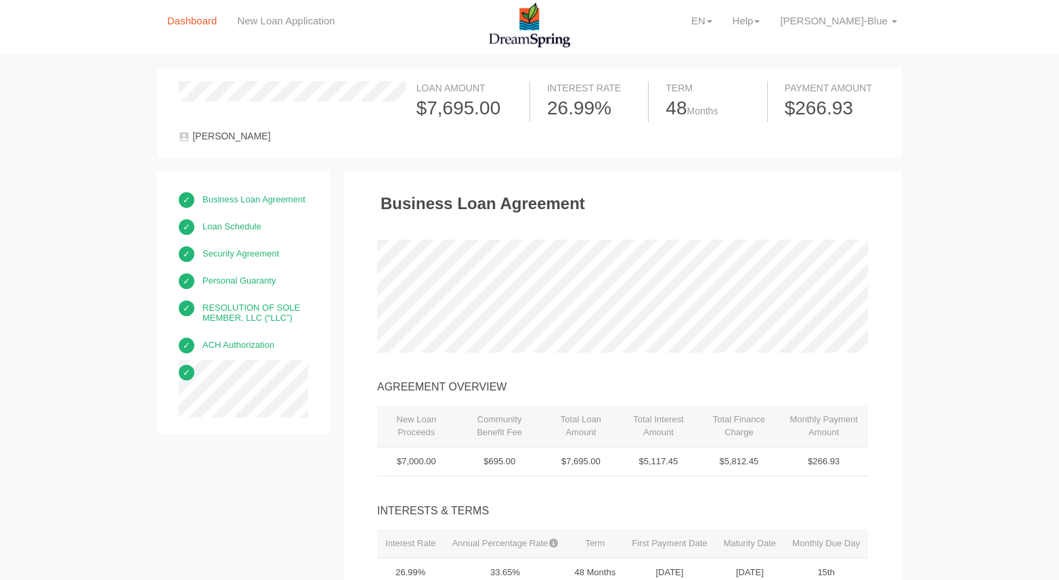
click at [179, 28] on link "Dashboard" at bounding box center [192, 21] width 70 height 42
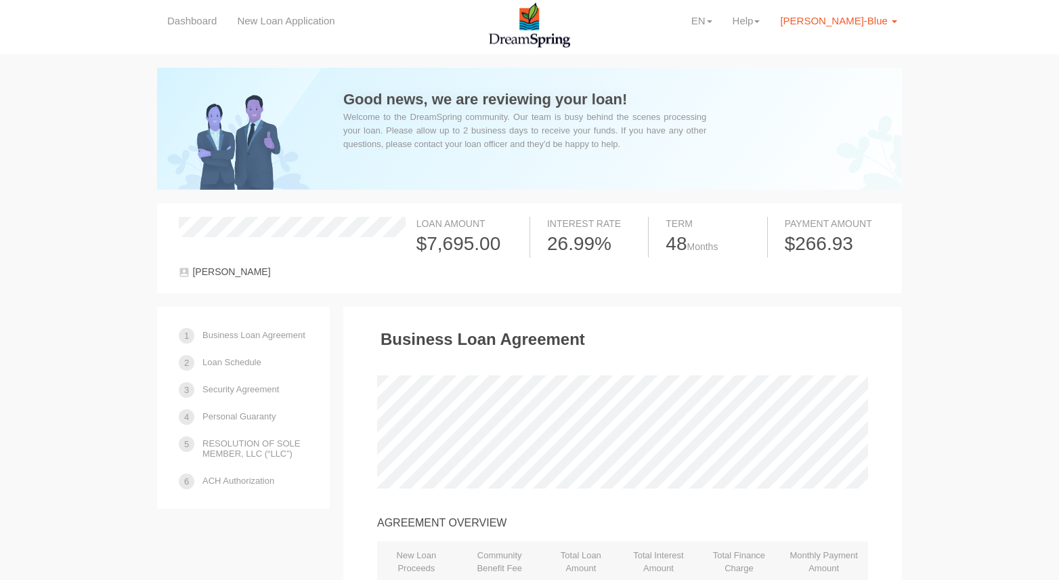
click at [798, 19] on span "[PERSON_NAME]-Blue" at bounding box center [833, 21] width 107 height 12
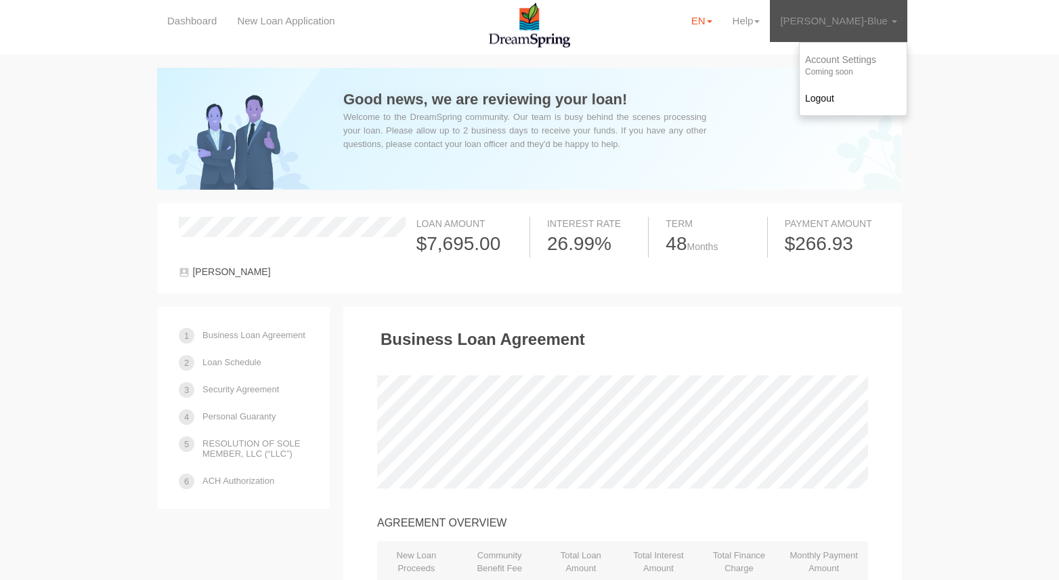
click at [717, 22] on link "EN" at bounding box center [701, 21] width 41 height 42
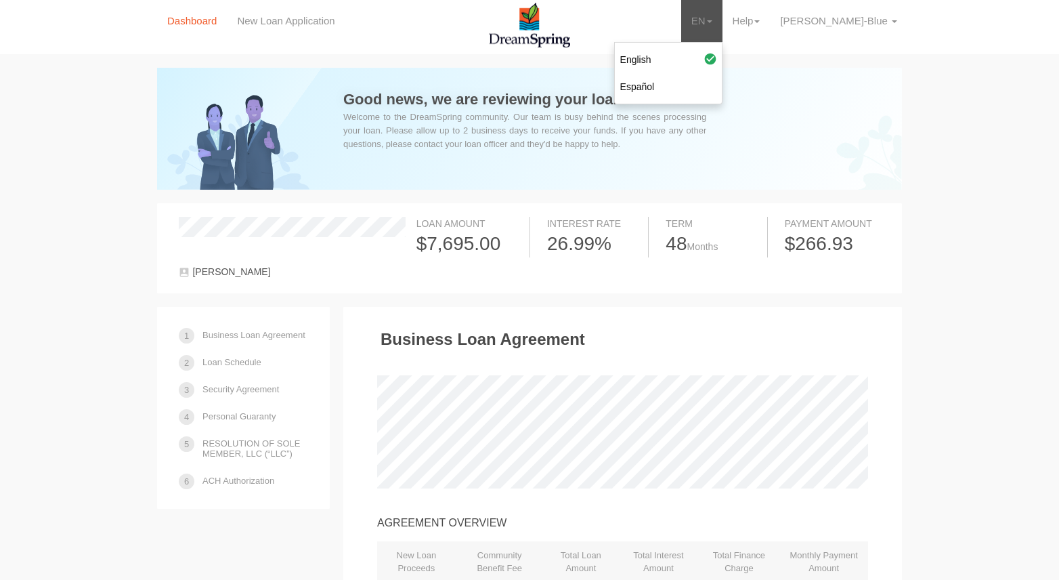
click at [206, 24] on link "Dashboard" at bounding box center [192, 21] width 70 height 42
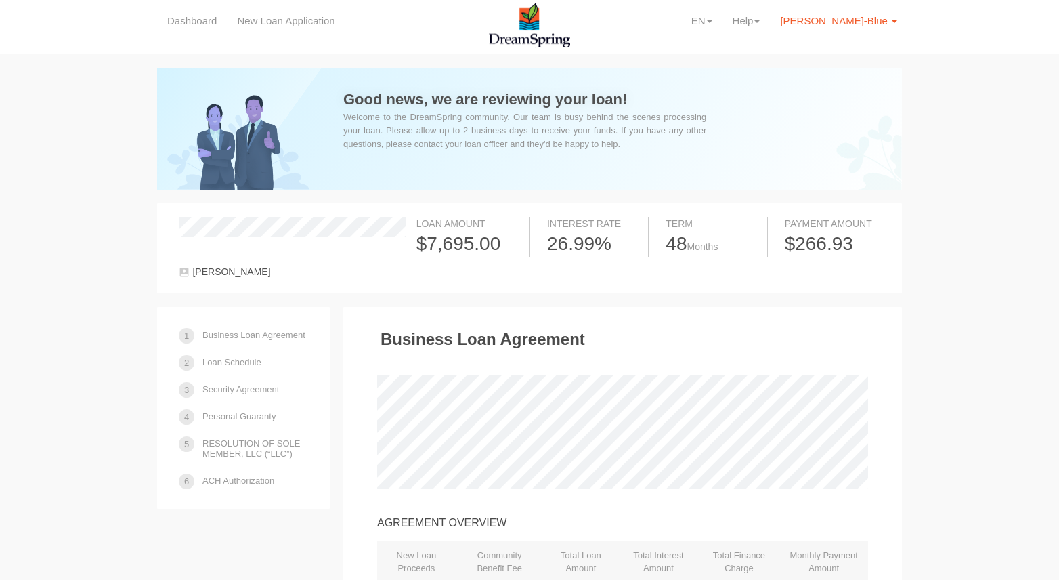
click at [877, 28] on link "[PERSON_NAME]-Blue" at bounding box center [838, 21] width 137 height 42
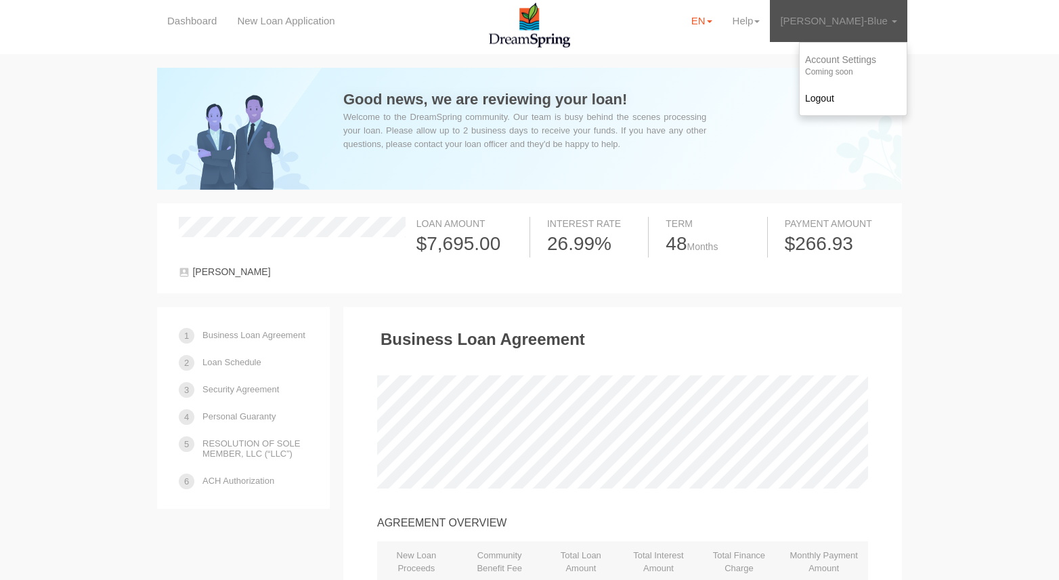
click at [704, 20] on link "EN" at bounding box center [701, 21] width 41 height 42
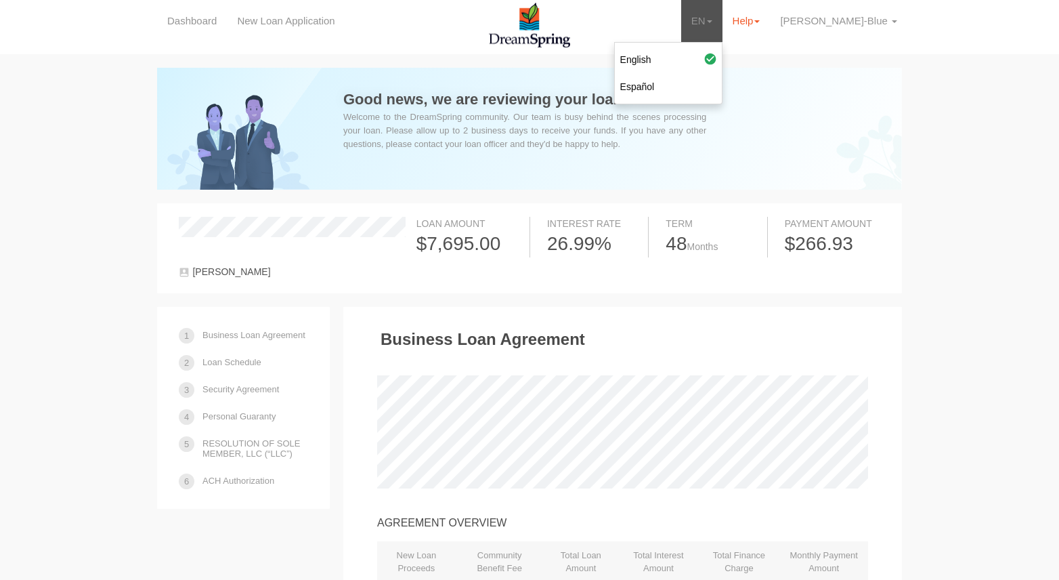
click at [736, 20] on link "Help" at bounding box center [747, 21] width 48 height 42
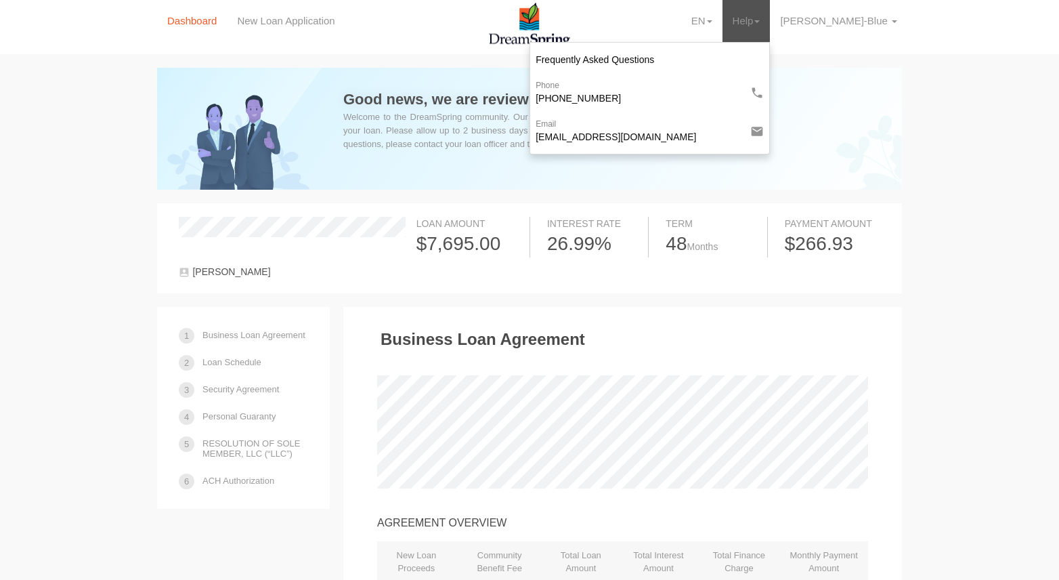
click at [219, 21] on link "Dashboard" at bounding box center [192, 21] width 70 height 42
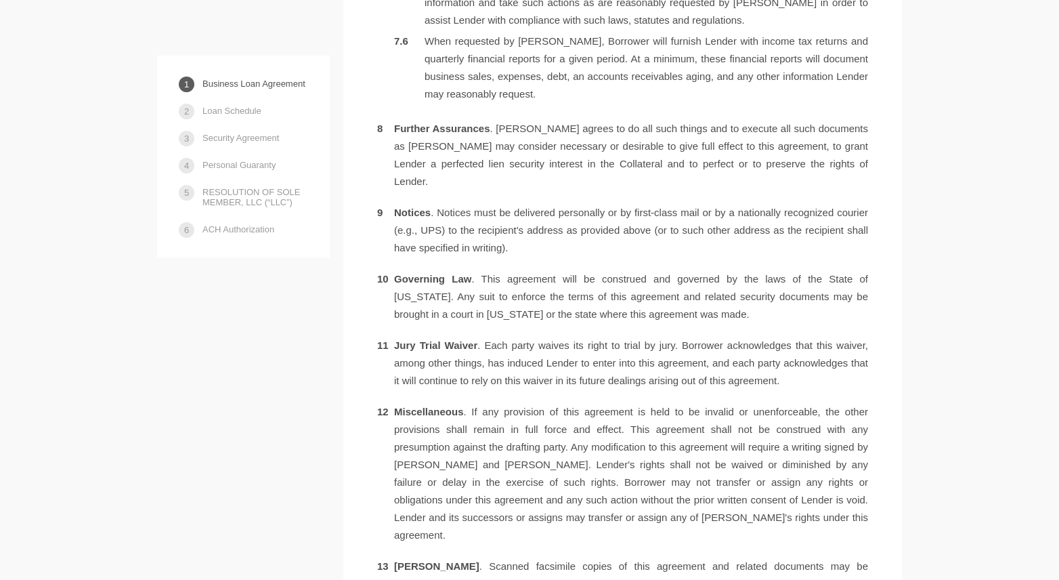
scroll to position [2314, 0]
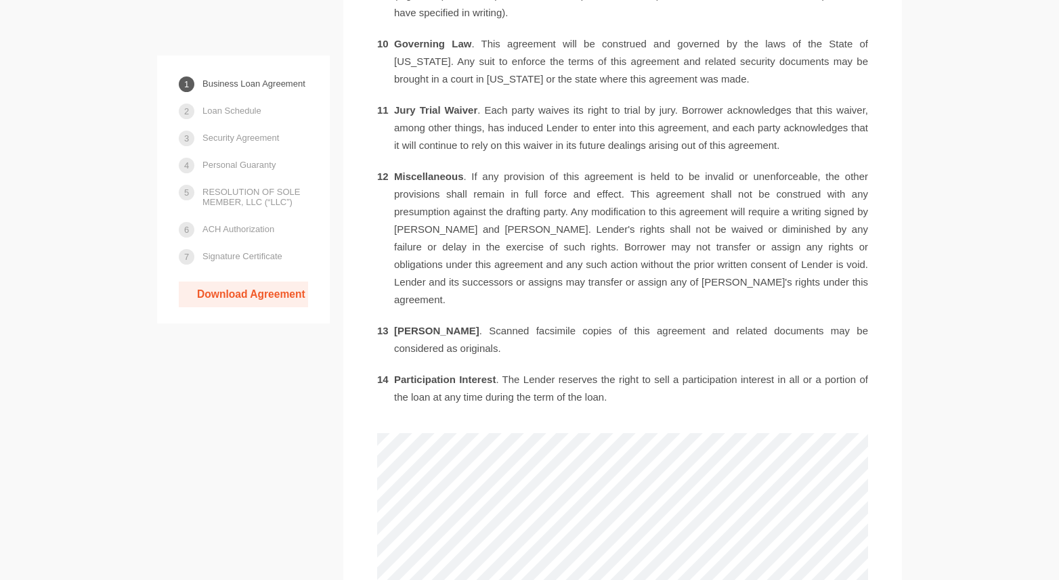
scroll to position [2847, 0]
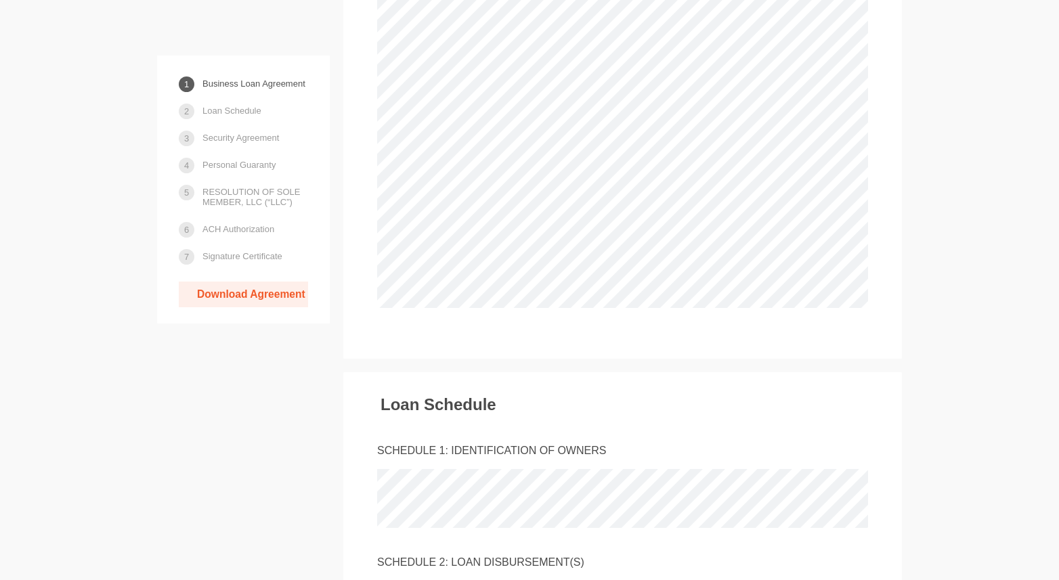
click at [253, 301] on link "Download Agreement" at bounding box center [243, 295] width 129 height 26
